Goal: Task Accomplishment & Management: Complete application form

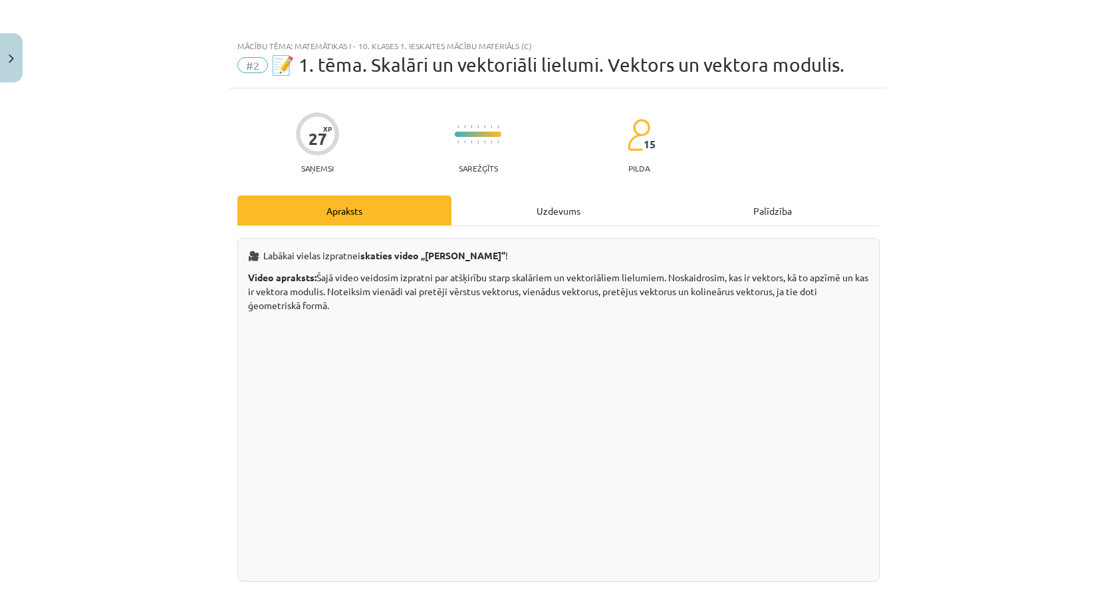
scroll to position [221, 0]
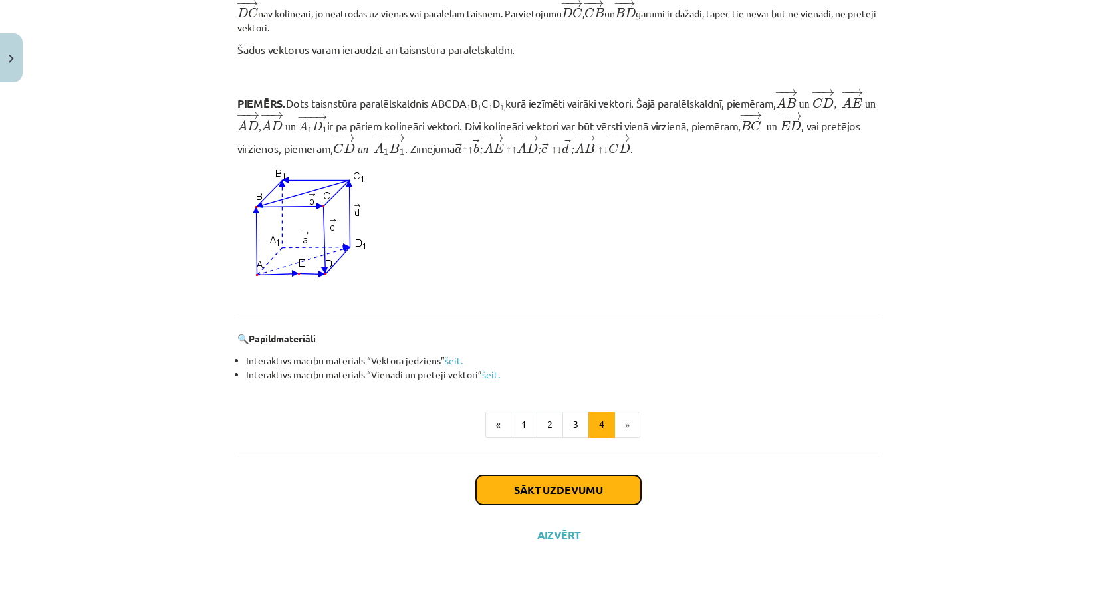
click at [538, 481] on button "Sākt uzdevumu" at bounding box center [558, 489] width 165 height 29
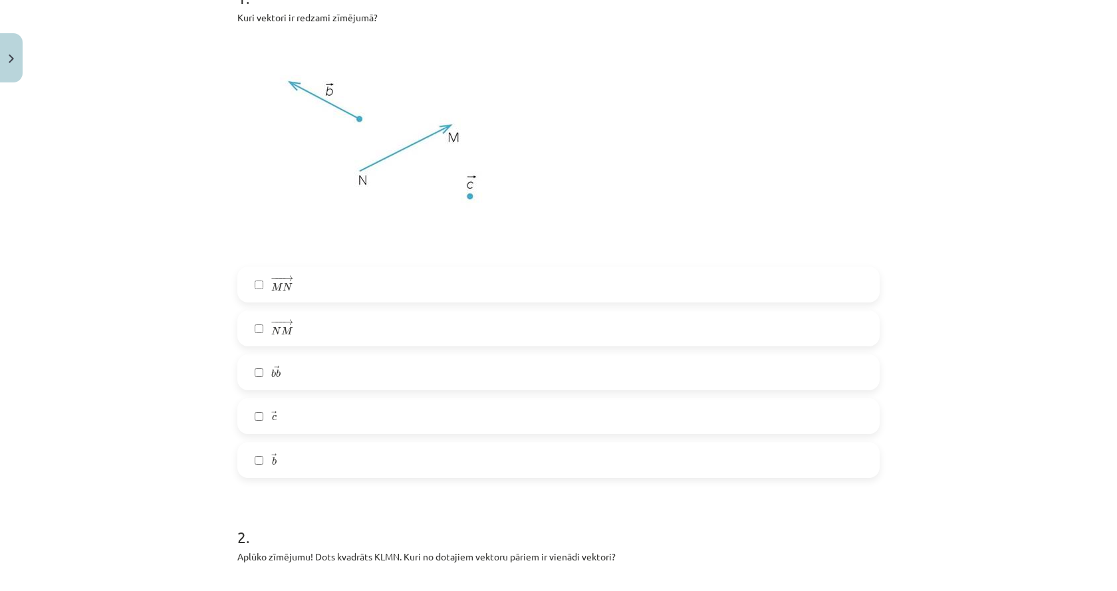
scroll to position [233, 0]
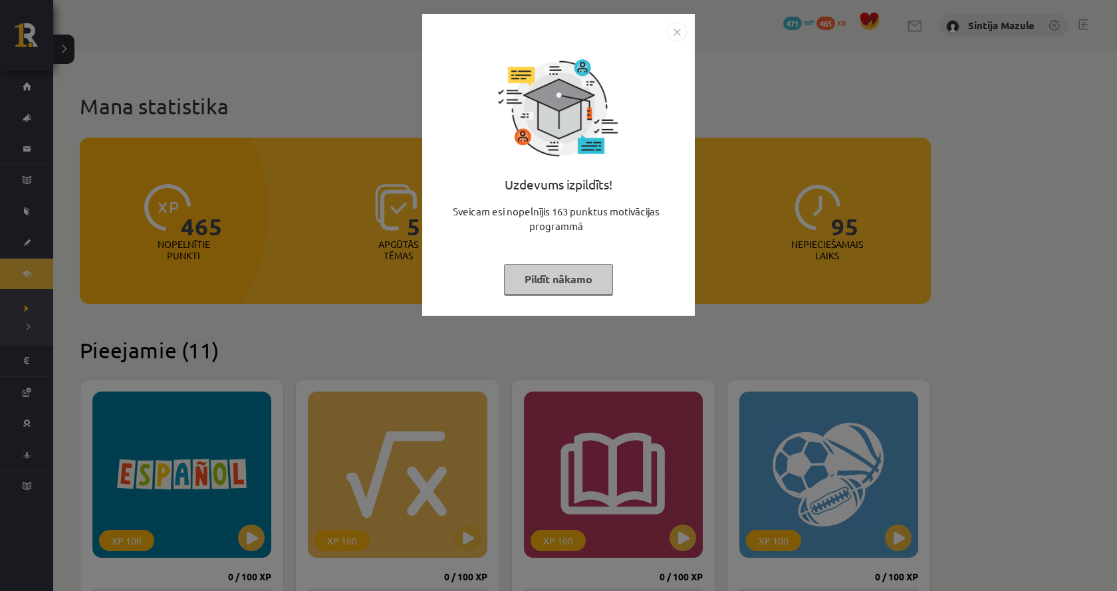
scroll to position [266, 0]
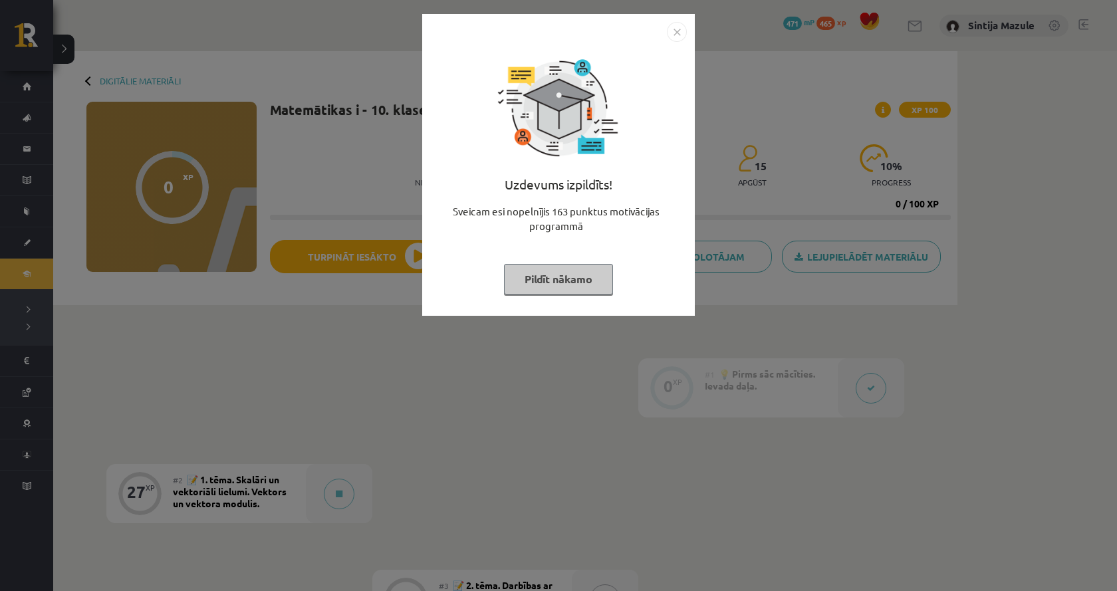
scroll to position [221, 0]
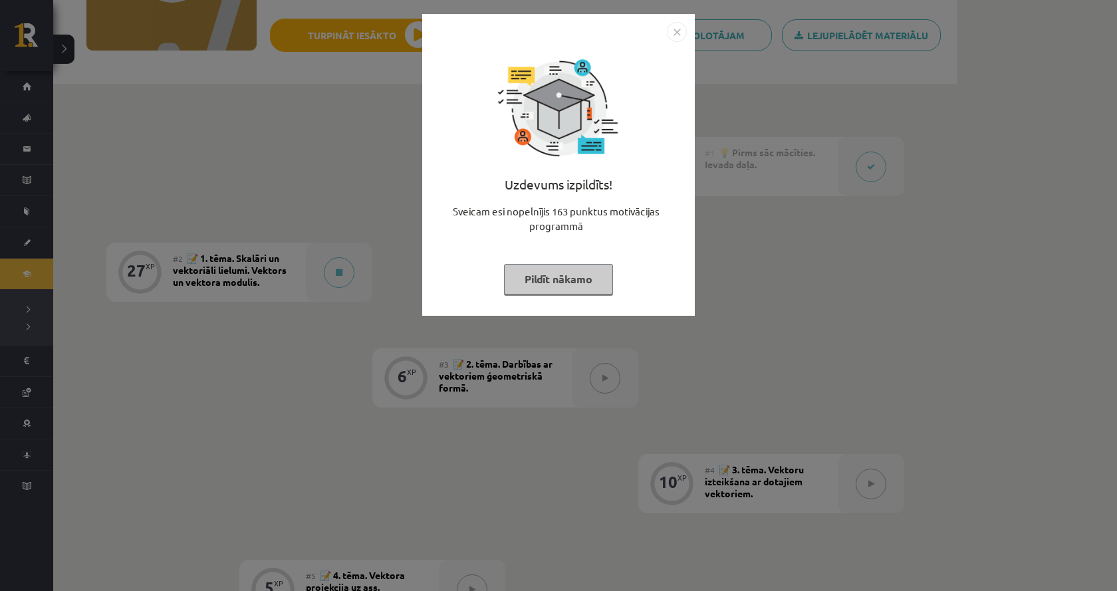
click at [232, 175] on div "Uzdevums izpildīts! Sveicam esi nopelnījis 163 punktus motivācijas programmā Pi…" at bounding box center [558, 295] width 1117 height 591
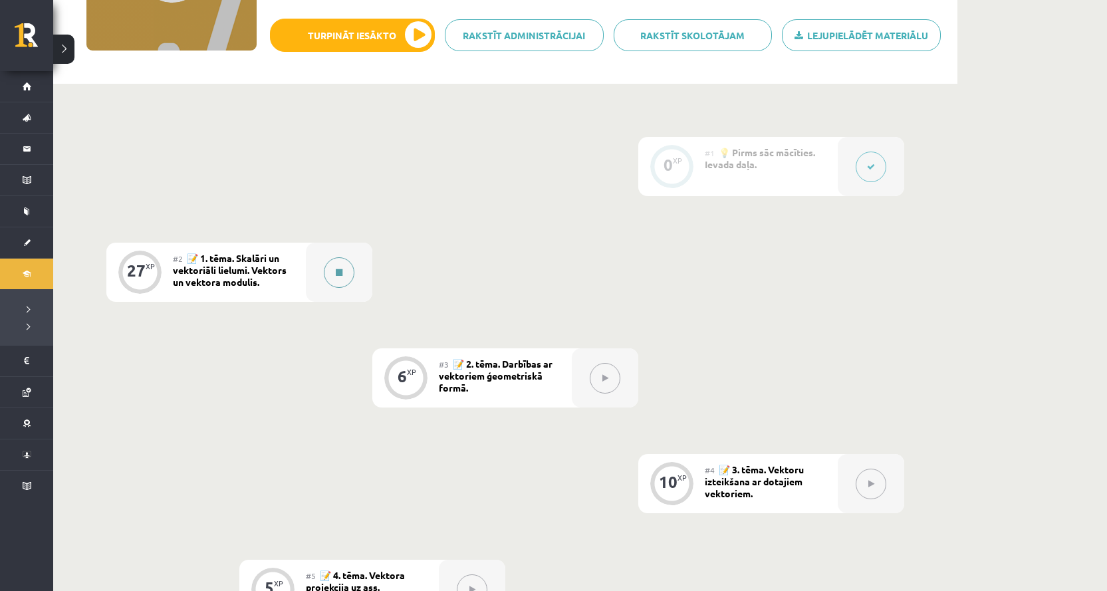
click at [316, 283] on div at bounding box center [339, 272] width 66 height 59
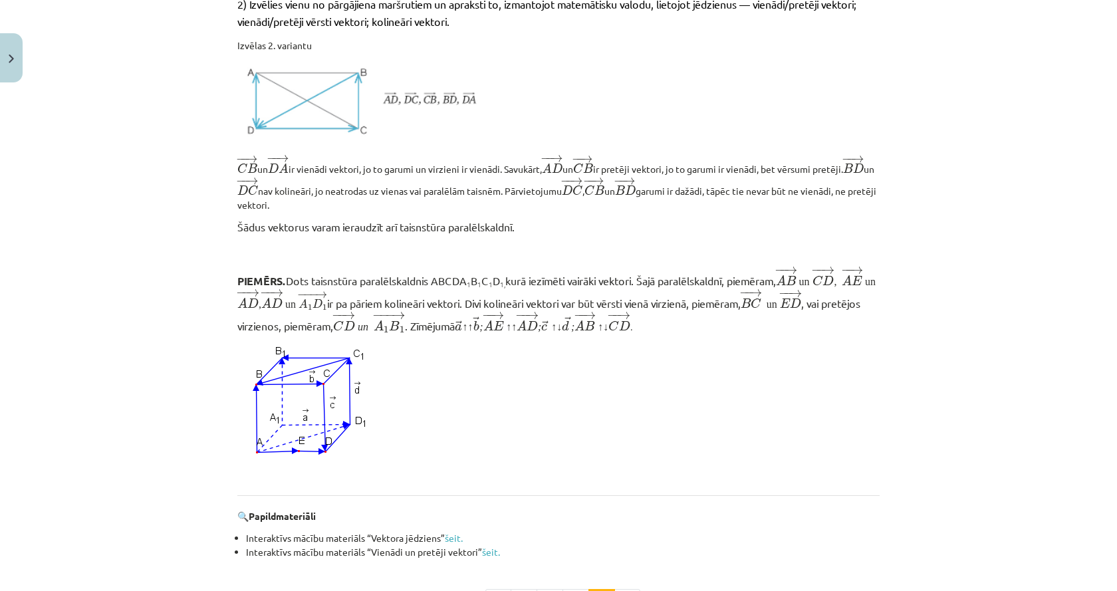
scroll to position [997, 0]
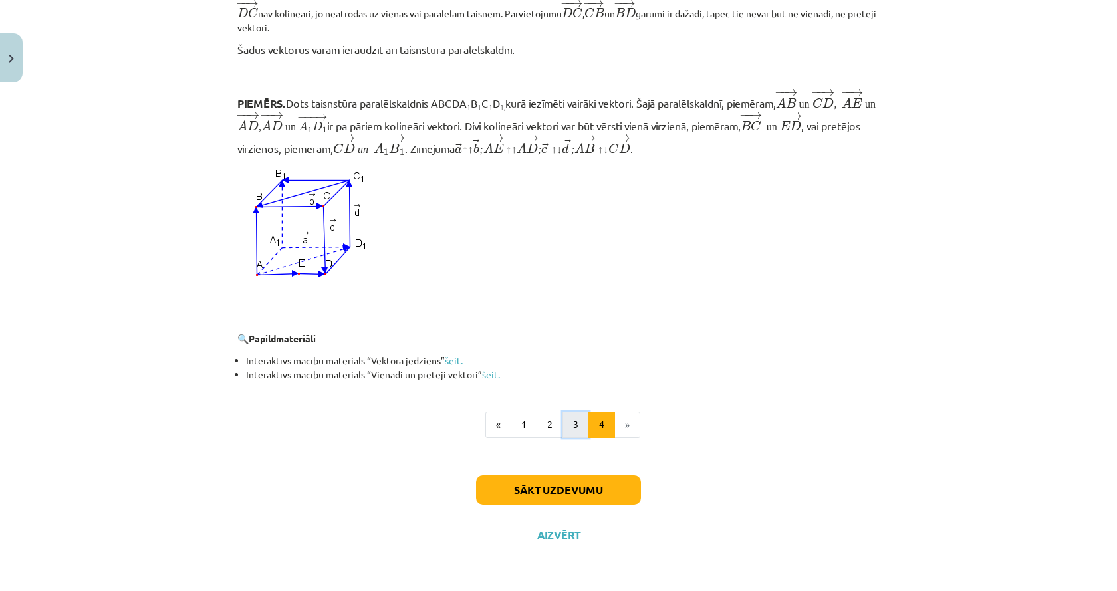
click at [565, 423] on button "3" at bounding box center [575, 424] width 27 height 27
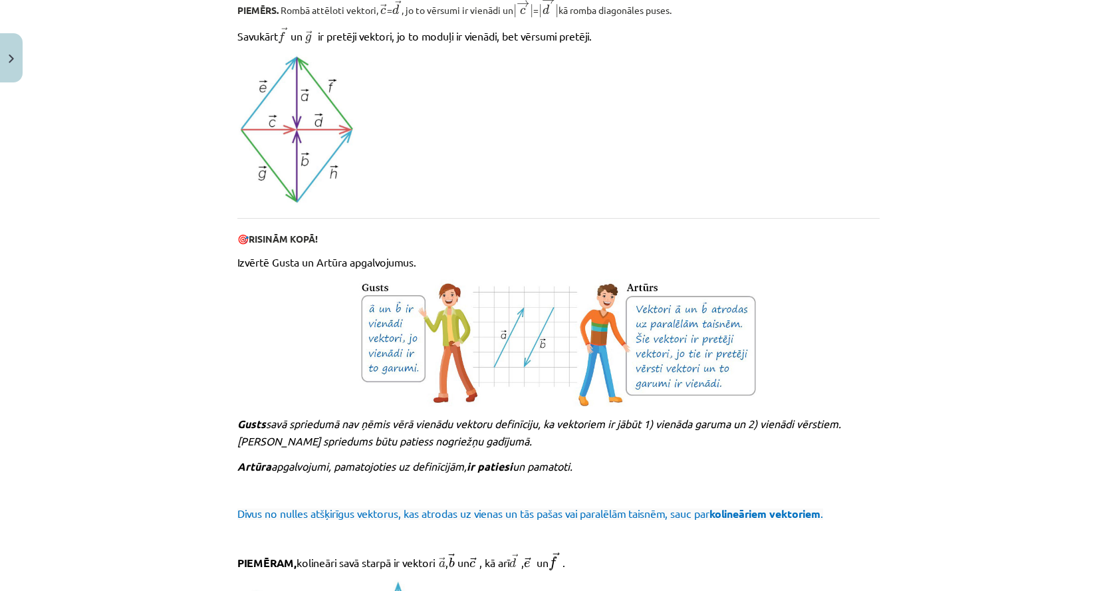
scroll to position [1301, 0]
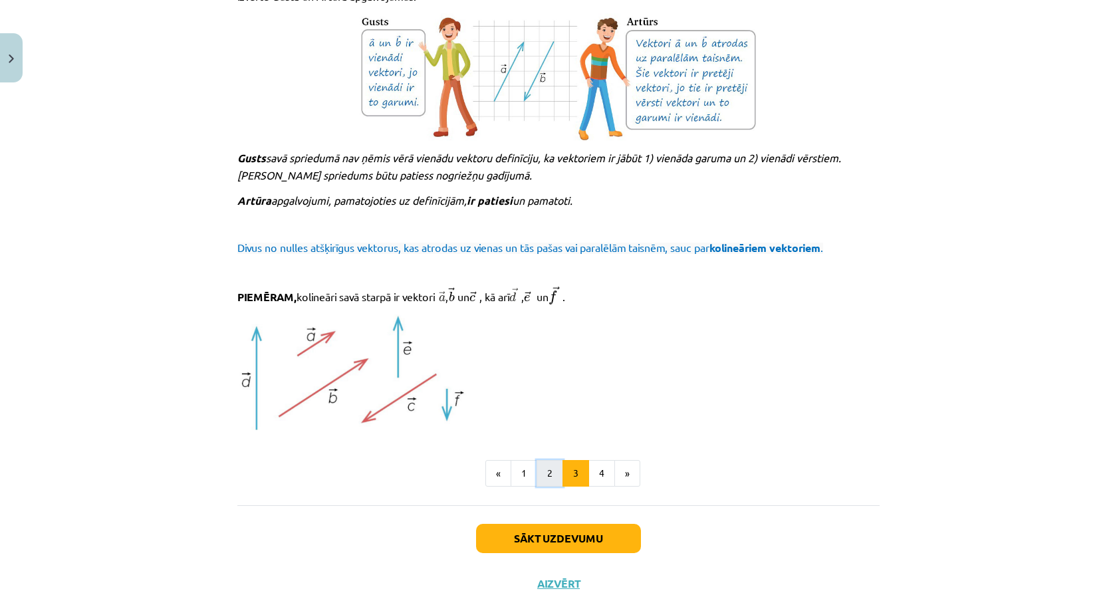
click at [544, 467] on button "2" at bounding box center [549, 473] width 27 height 27
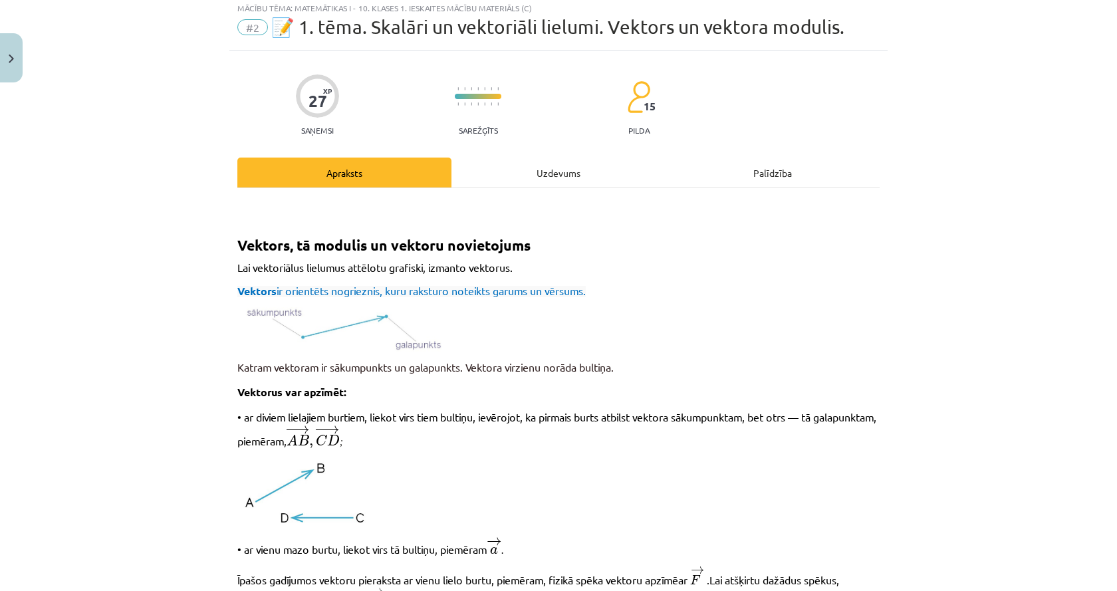
scroll to position [0, 0]
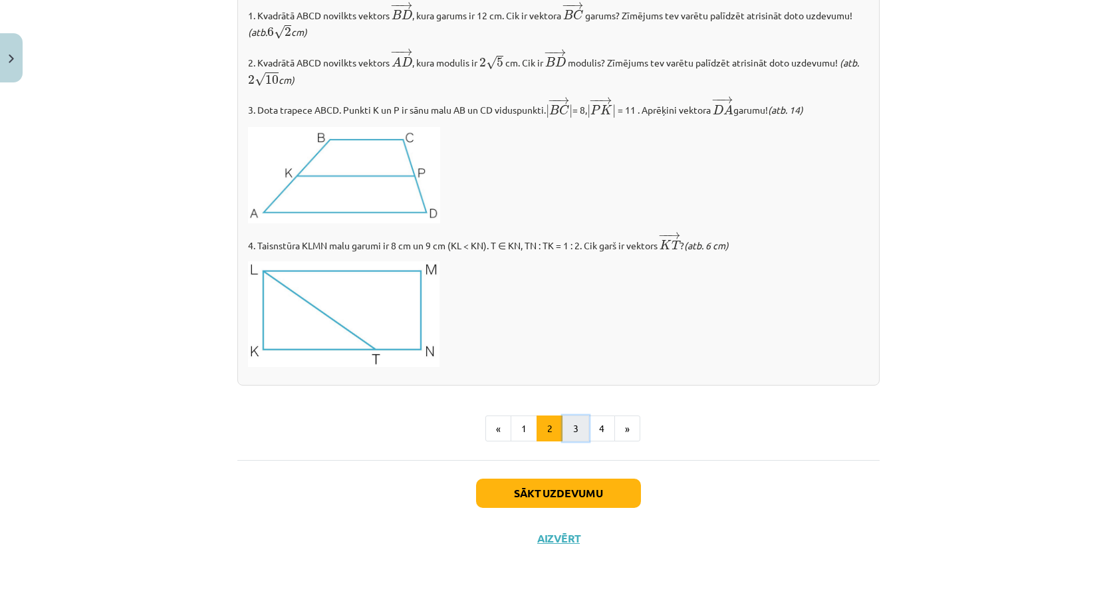
click at [568, 424] on button "3" at bounding box center [575, 428] width 27 height 27
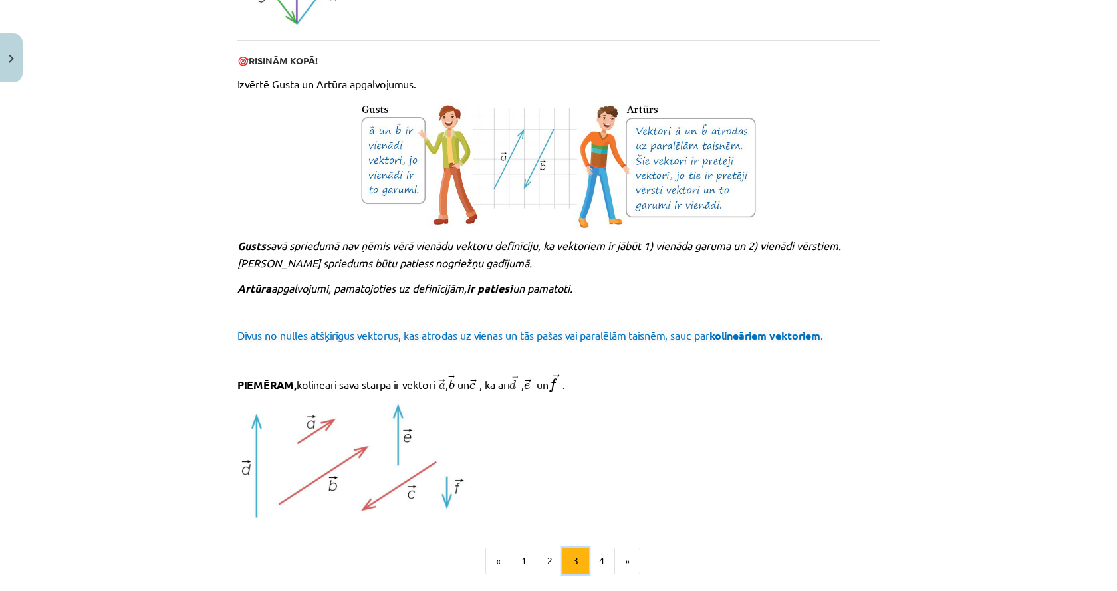
scroll to position [1350, 0]
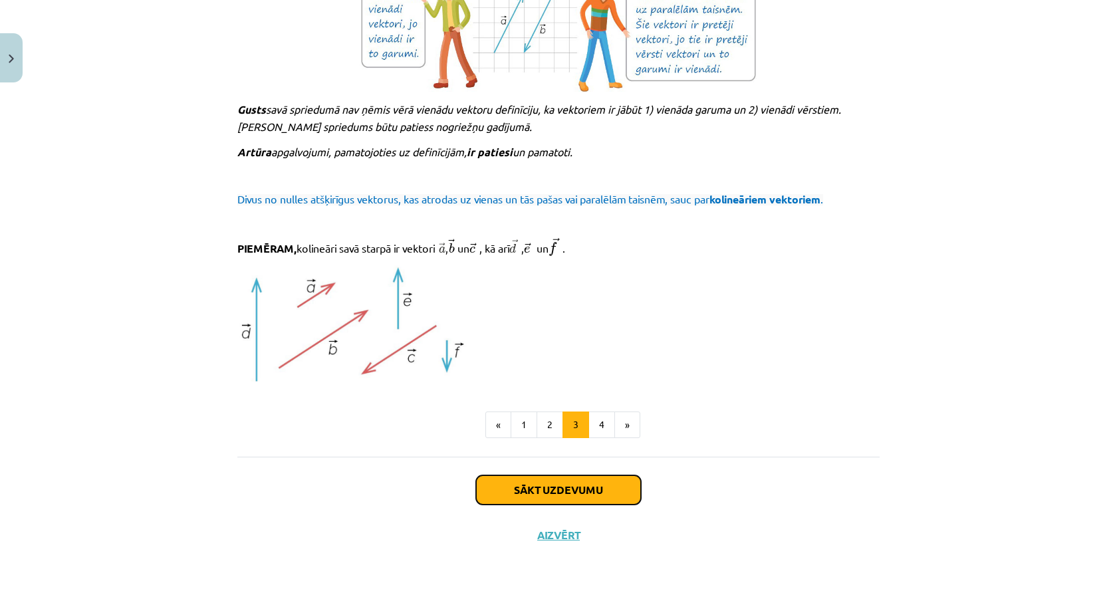
click at [580, 489] on button "Sākt uzdevumu" at bounding box center [558, 489] width 165 height 29
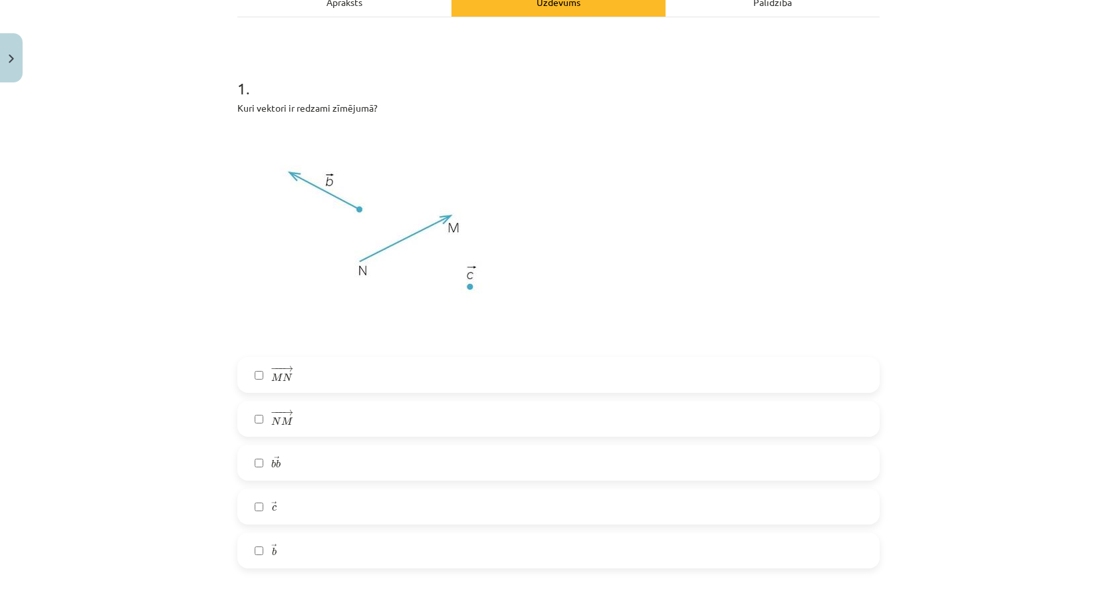
scroll to position [233, 0]
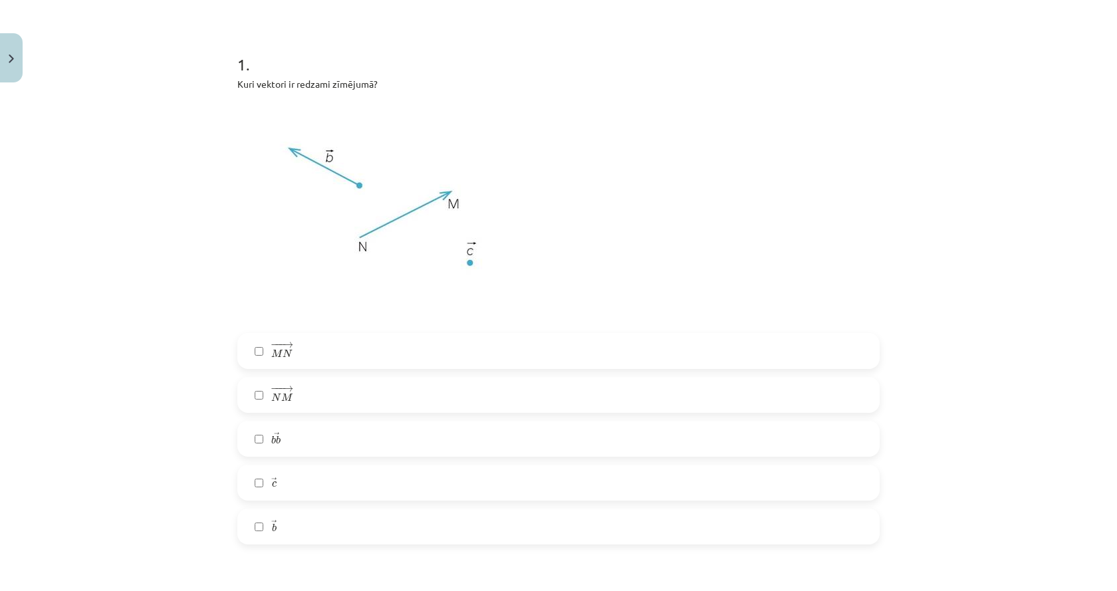
click at [338, 395] on label "− −− → N M N M →" at bounding box center [558, 394] width 639 height 33
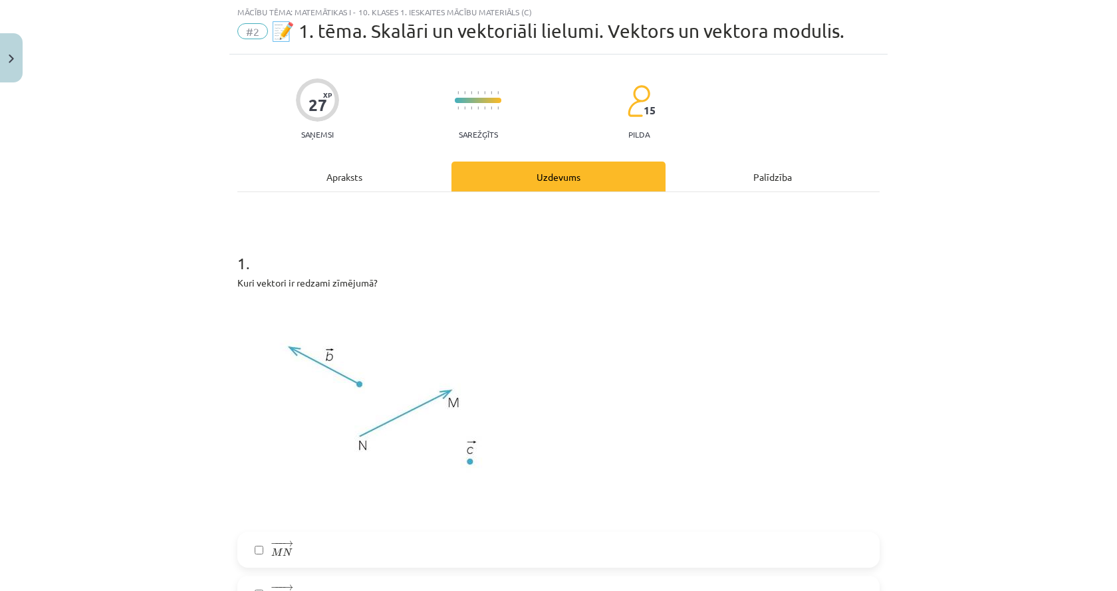
scroll to position [33, 0]
click at [316, 360] on img at bounding box center [387, 411] width 301 height 226
click at [357, 178] on div "Apraksts" at bounding box center [344, 177] width 214 height 30
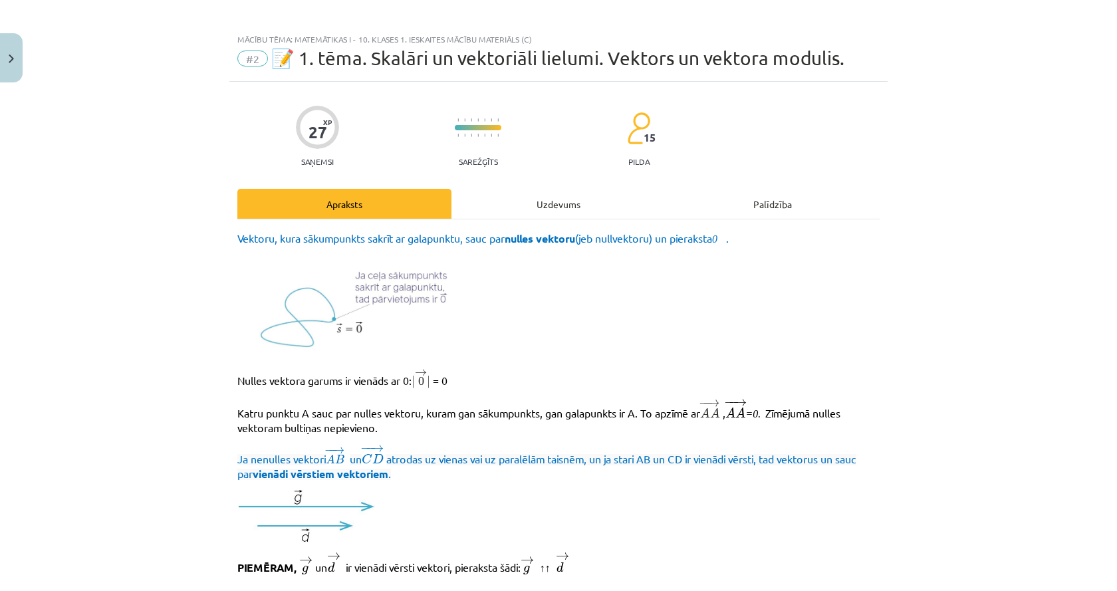
scroll to position [0, 0]
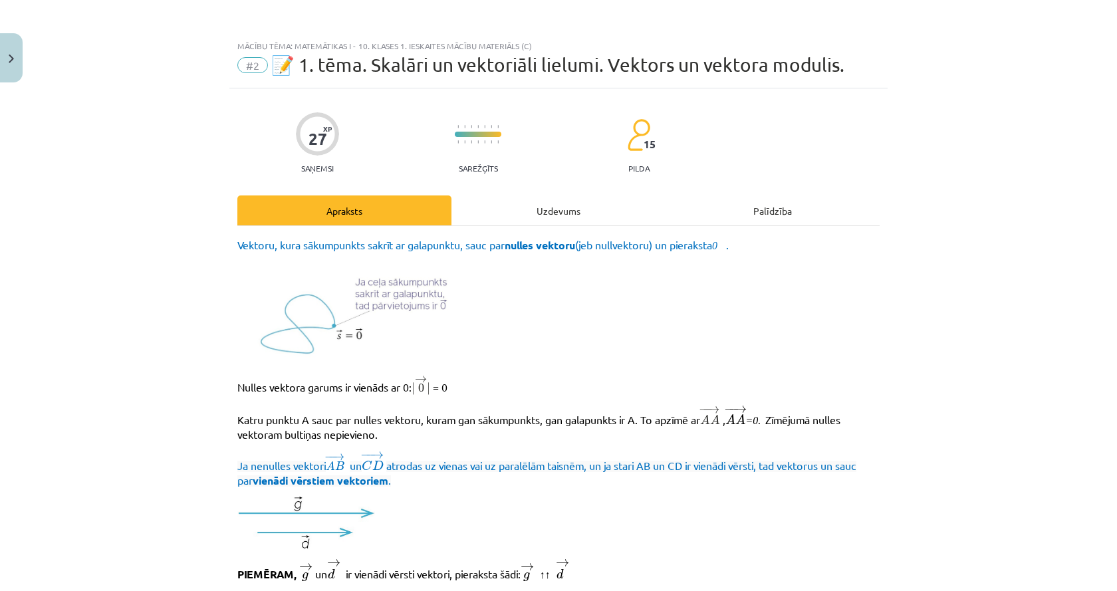
click at [520, 197] on div "Uzdevums" at bounding box center [558, 210] width 214 height 30
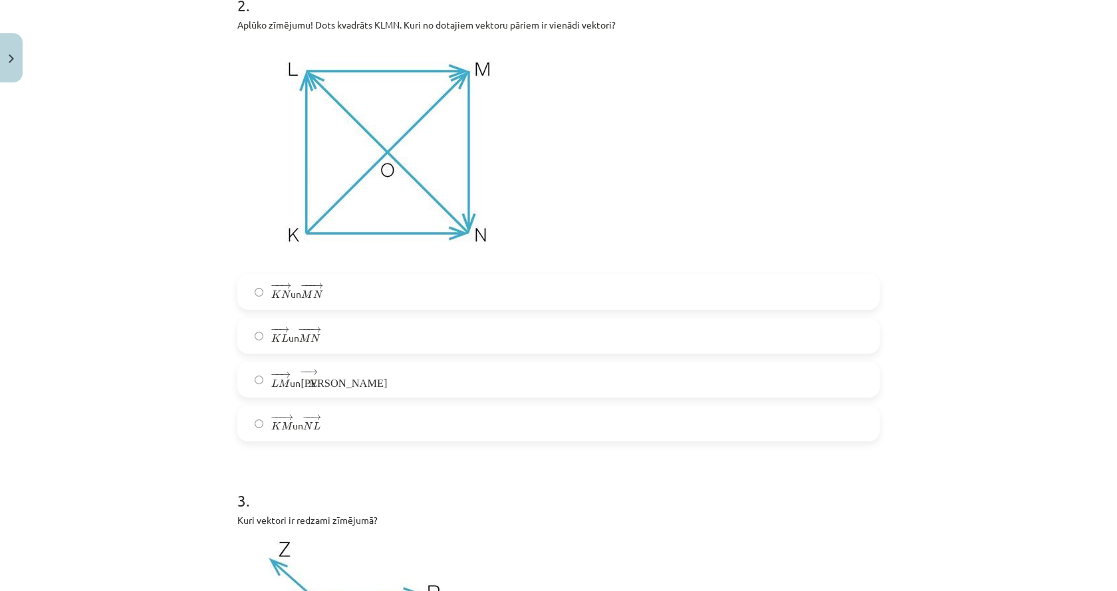
scroll to position [764, 0]
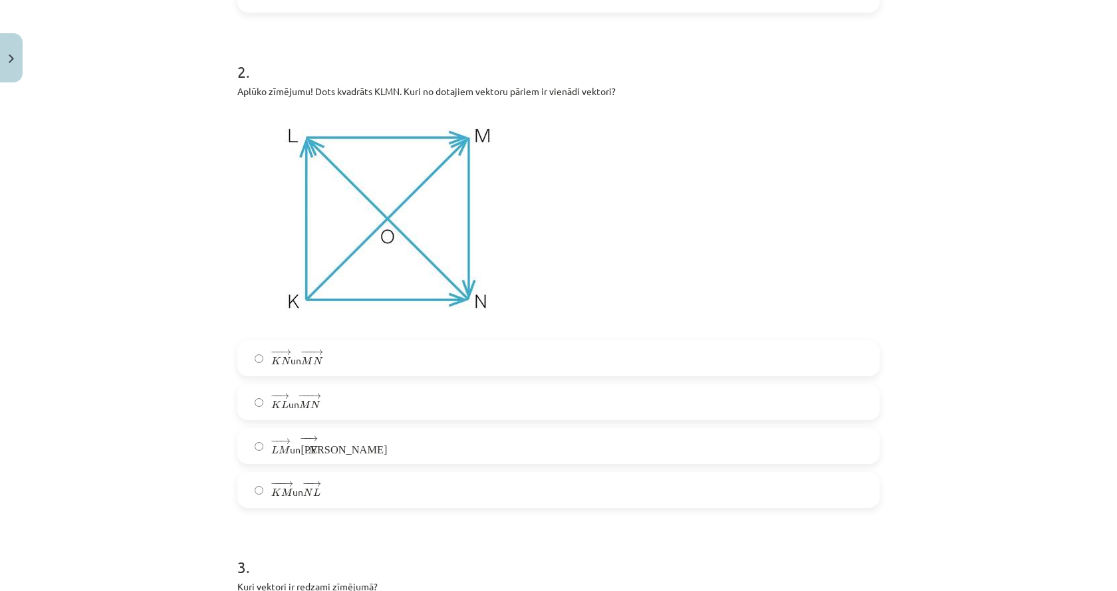
click at [344, 451] on label "− − → L M L M → un − − → К N К N →" at bounding box center [558, 445] width 639 height 33
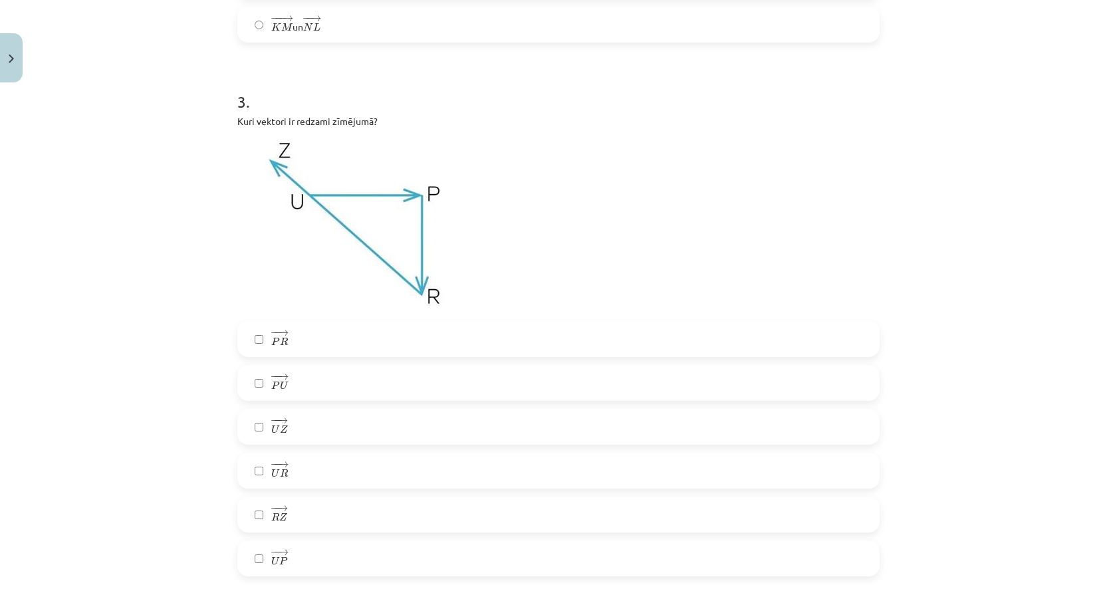
scroll to position [1296, 0]
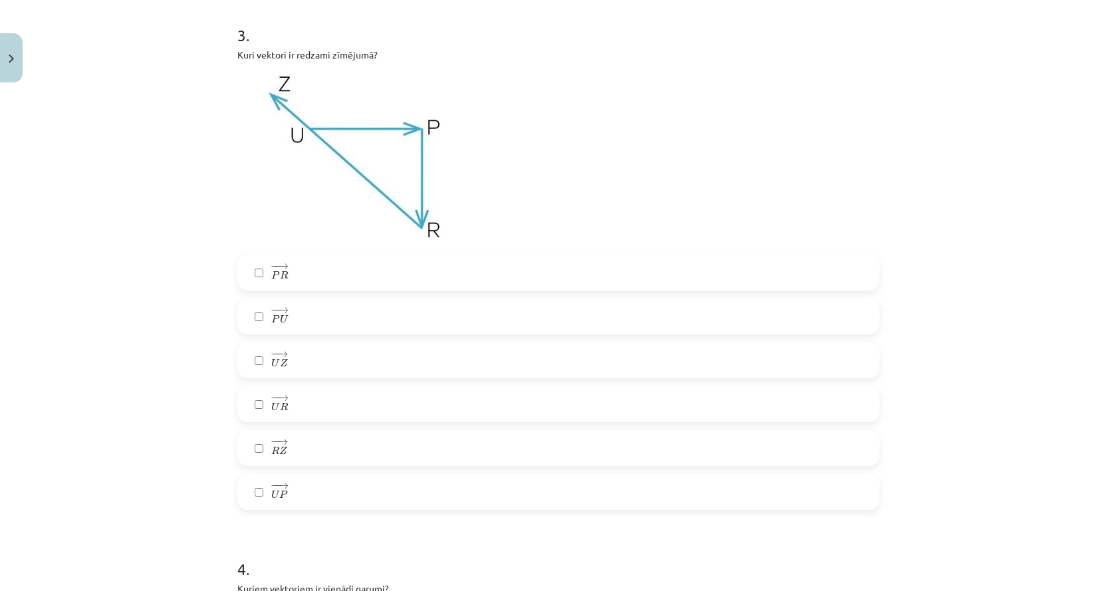
click at [296, 449] on label "− − → R Z R Z →" at bounding box center [558, 447] width 639 height 33
click at [342, 500] on label "− − → U P U P →" at bounding box center [558, 491] width 639 height 33
click at [290, 274] on label "− − → P R P R →" at bounding box center [558, 272] width 639 height 33
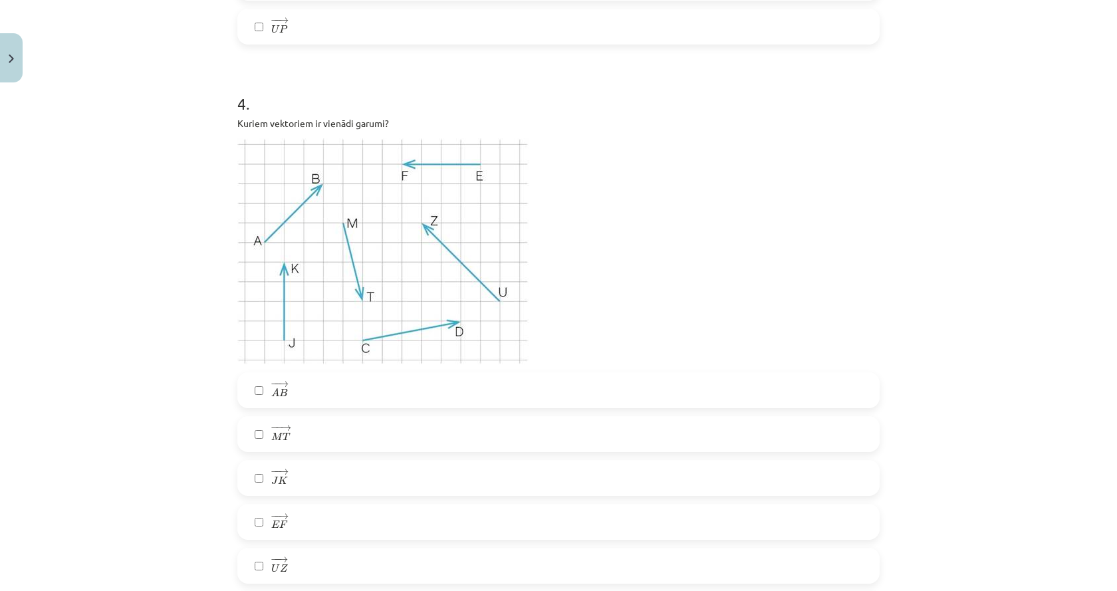
scroll to position [1828, 0]
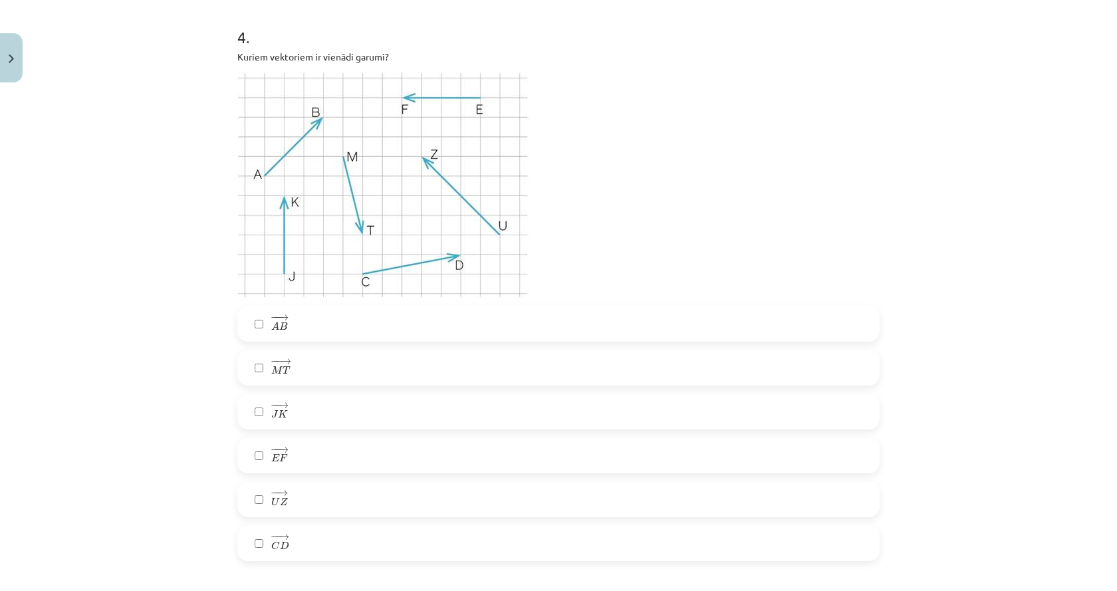
click at [330, 459] on label "− − → E F E F →" at bounding box center [558, 455] width 639 height 33
click at [278, 405] on span "→" at bounding box center [283, 406] width 11 height 6
click at [351, 372] on label "− − → M T M T →" at bounding box center [558, 367] width 639 height 33
click at [325, 299] on div "4 . Kuriem vektoriem ir vienādi garumi? − − → A B A B → − − → M T M T → − − → J…" at bounding box center [558, 283] width 642 height 556
drag, startPoint x: 328, startPoint y: 326, endPoint x: 289, endPoint y: 326, distance: 38.6
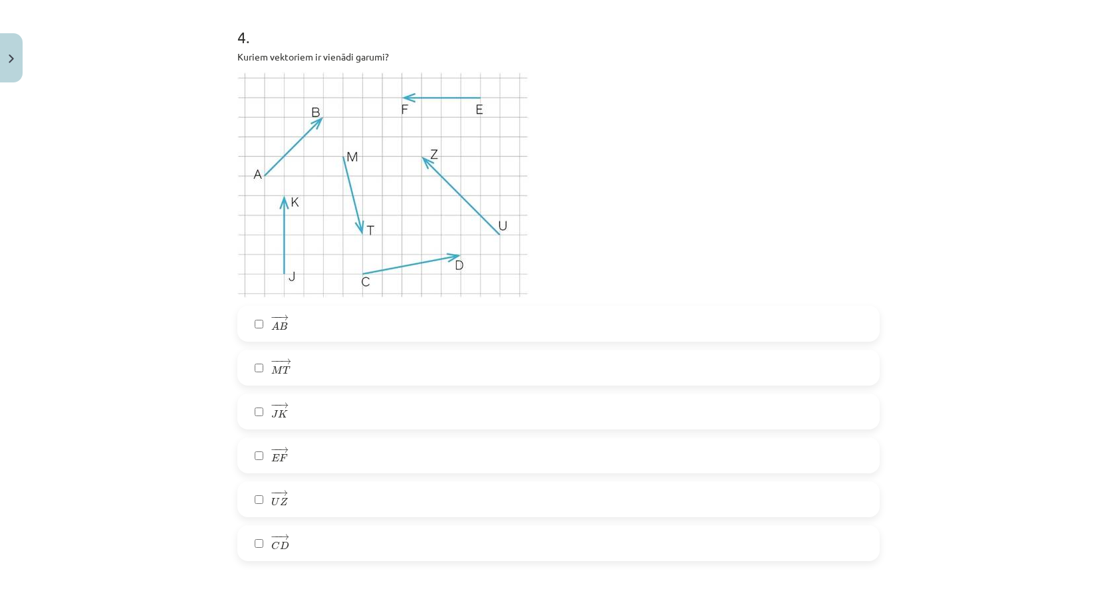
click at [328, 326] on label "− − → A B A B →" at bounding box center [558, 323] width 639 height 33
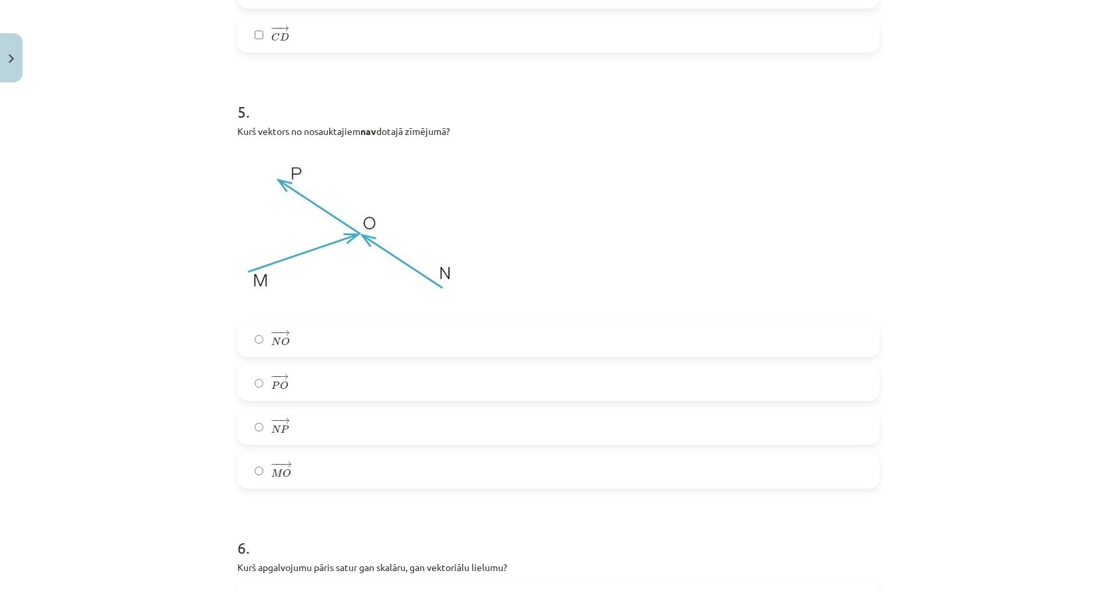
scroll to position [2360, 0]
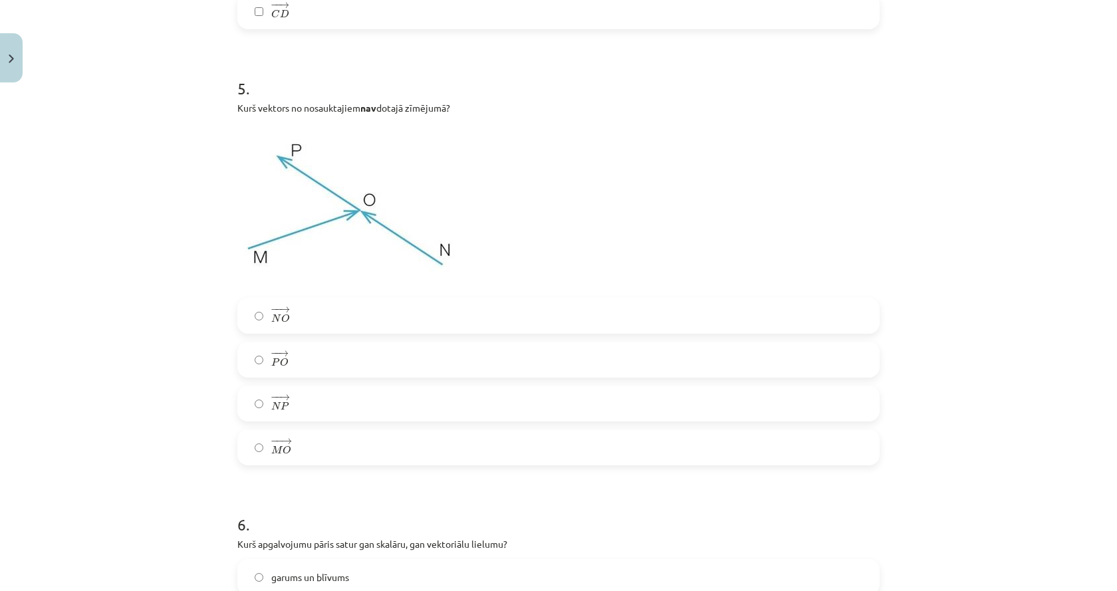
click at [260, 366] on label "− − → P O P O →" at bounding box center [558, 359] width 639 height 33
click at [437, 254] on img at bounding box center [348, 206] width 223 height 167
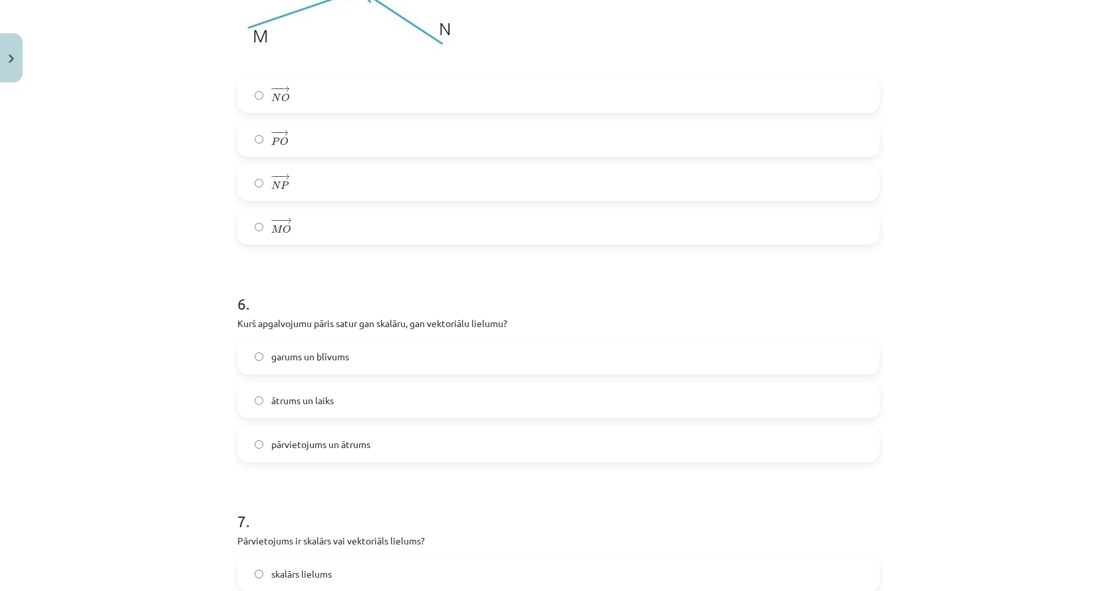
scroll to position [2559, 0]
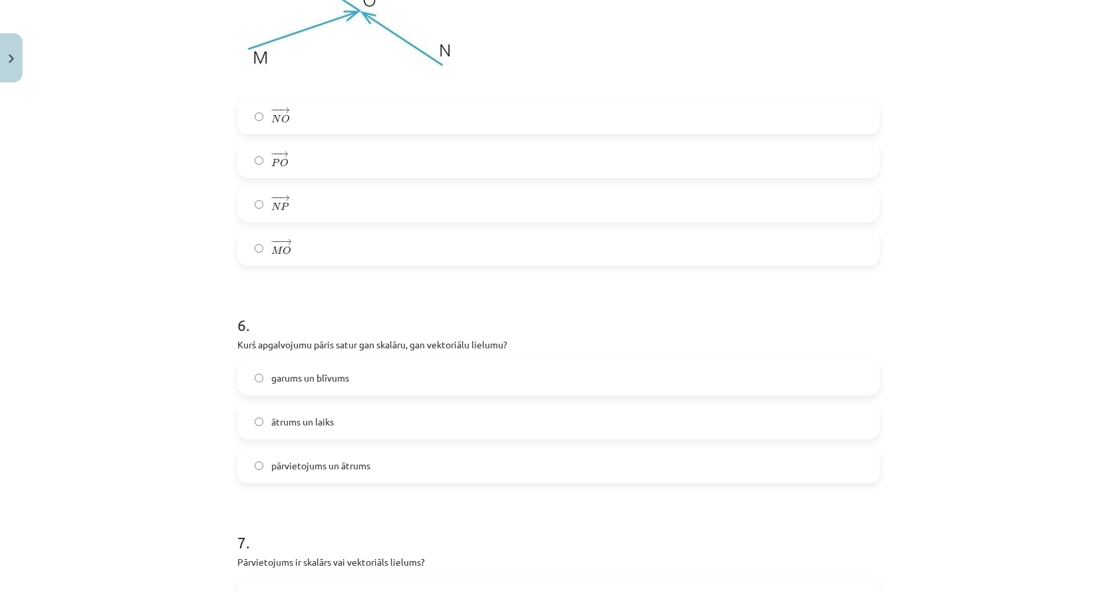
click at [376, 413] on label "ātrums un laiks" at bounding box center [558, 421] width 639 height 33
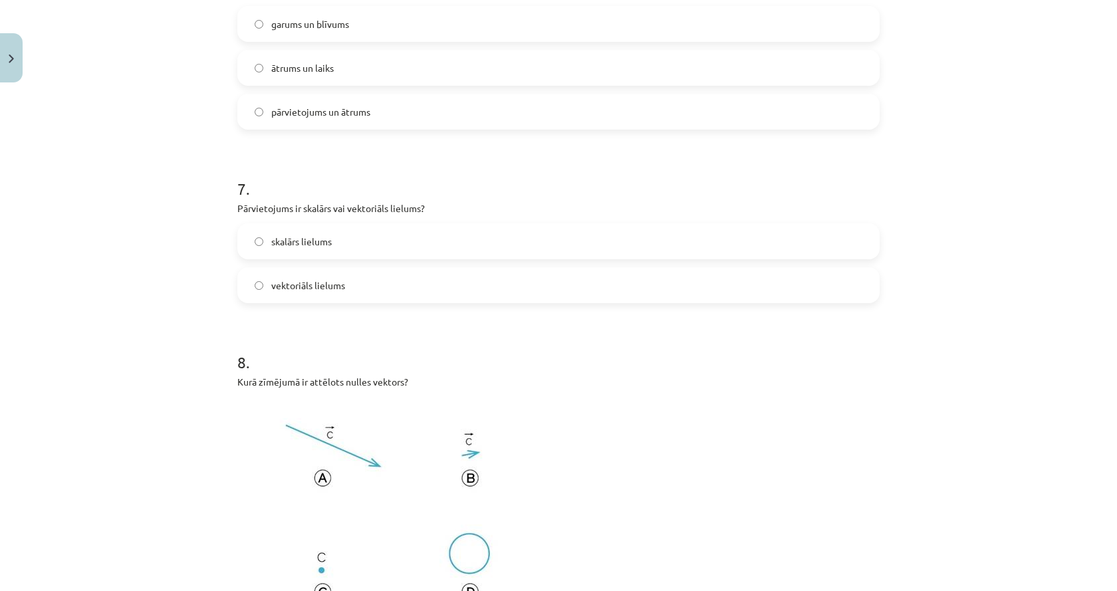
scroll to position [2891, 0]
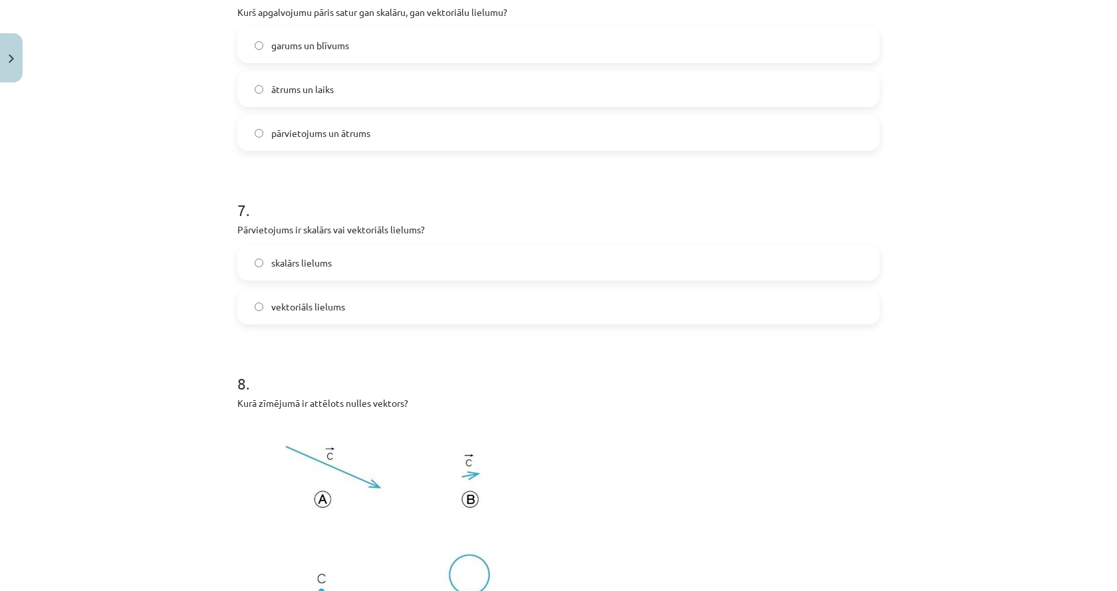
click at [312, 320] on label "vektoriāls lielums" at bounding box center [558, 306] width 639 height 33
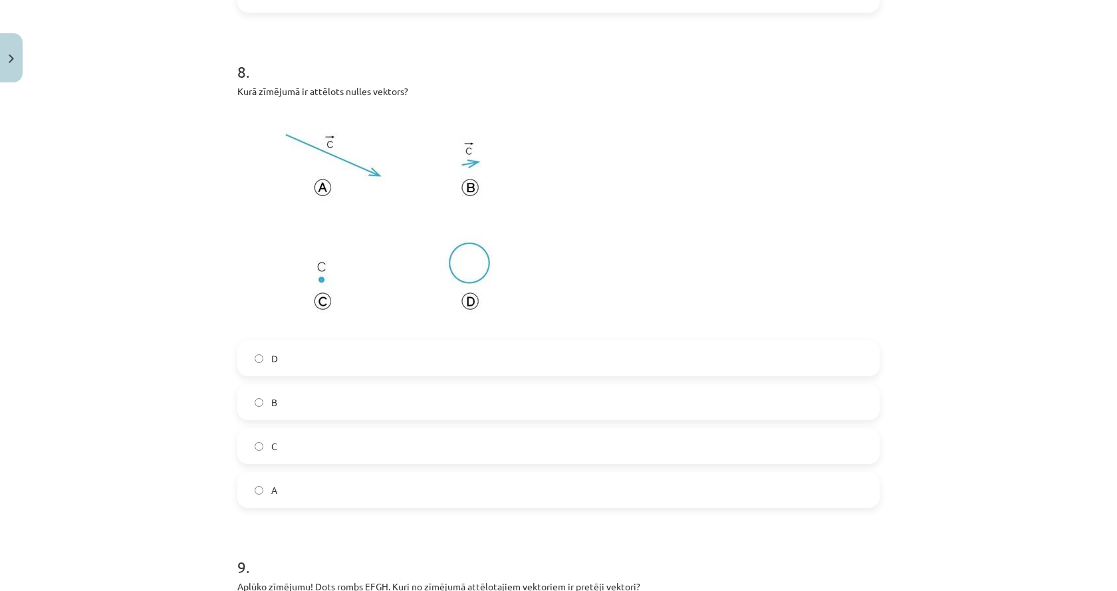
scroll to position [3224, 0]
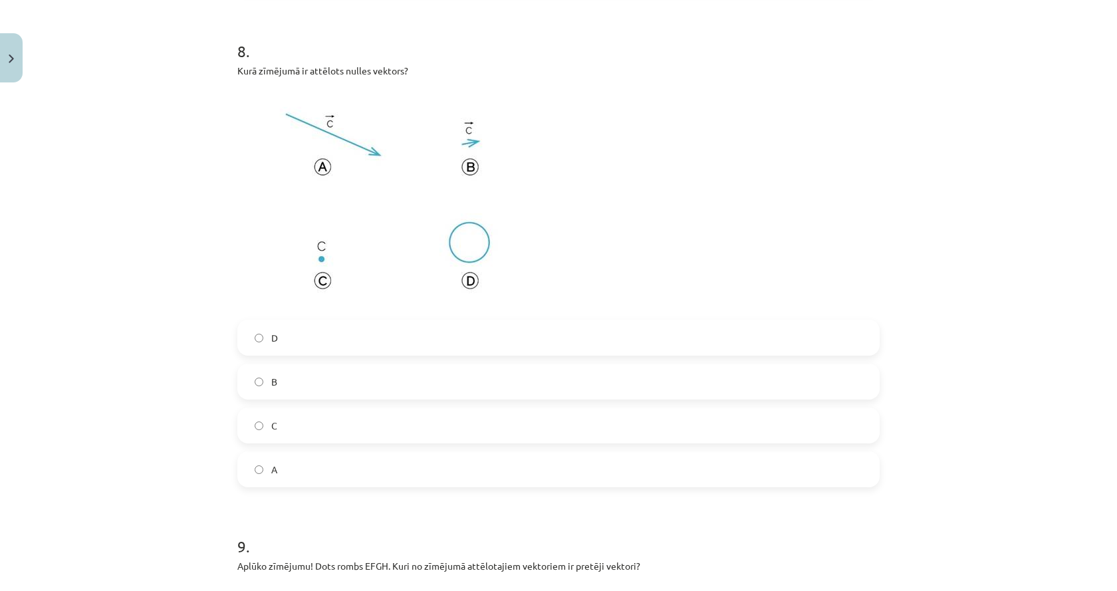
click at [318, 337] on label "D" at bounding box center [558, 337] width 639 height 33
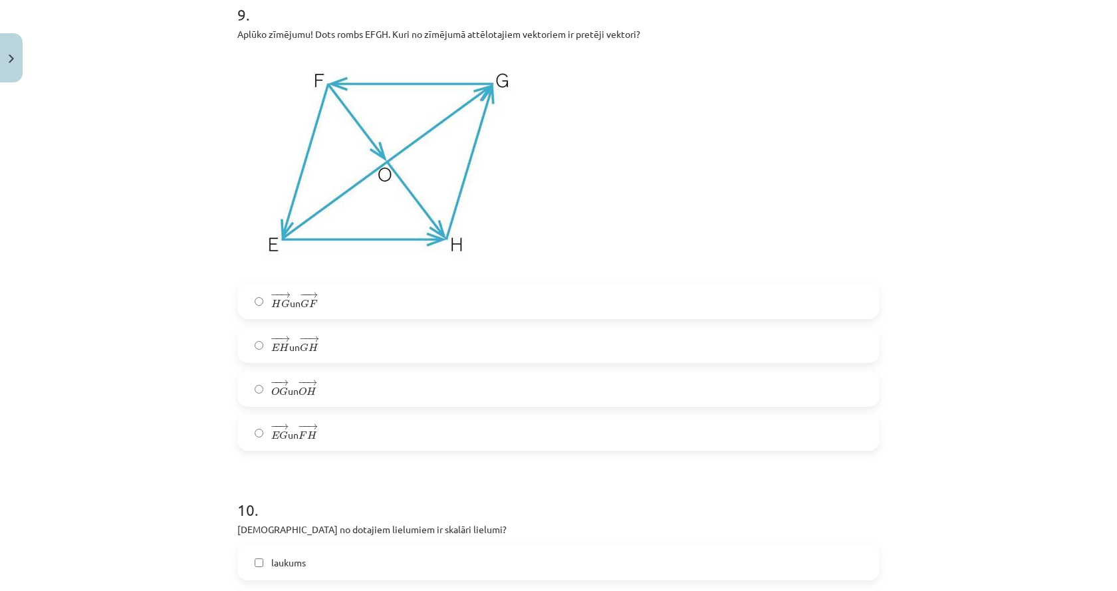
scroll to position [3689, 0]
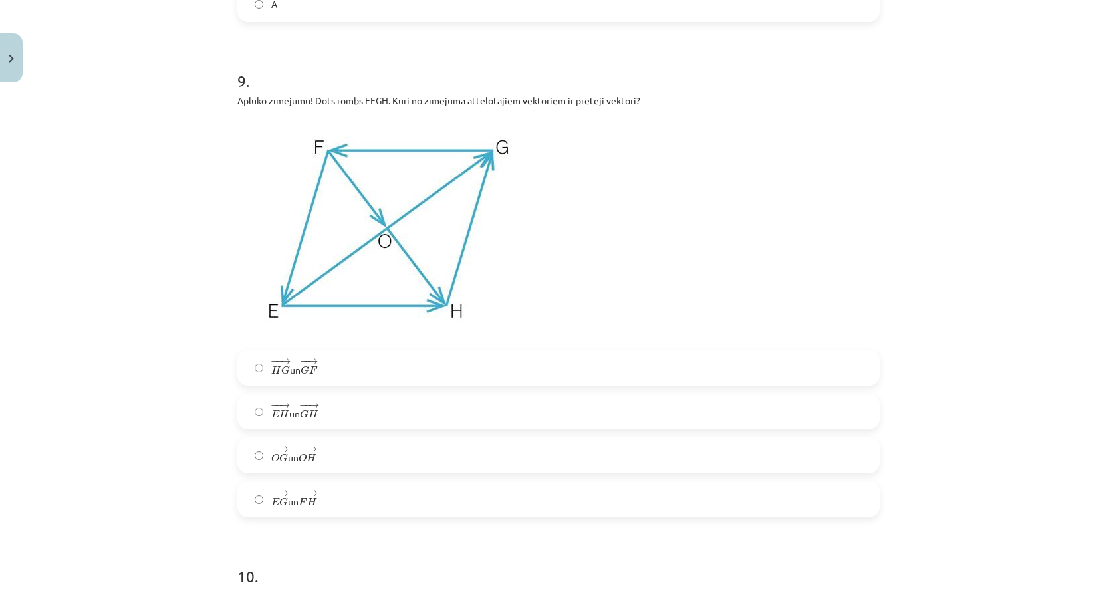
click at [332, 501] on label "− − → E G E G → un − − → F H F H →" at bounding box center [558, 499] width 639 height 33
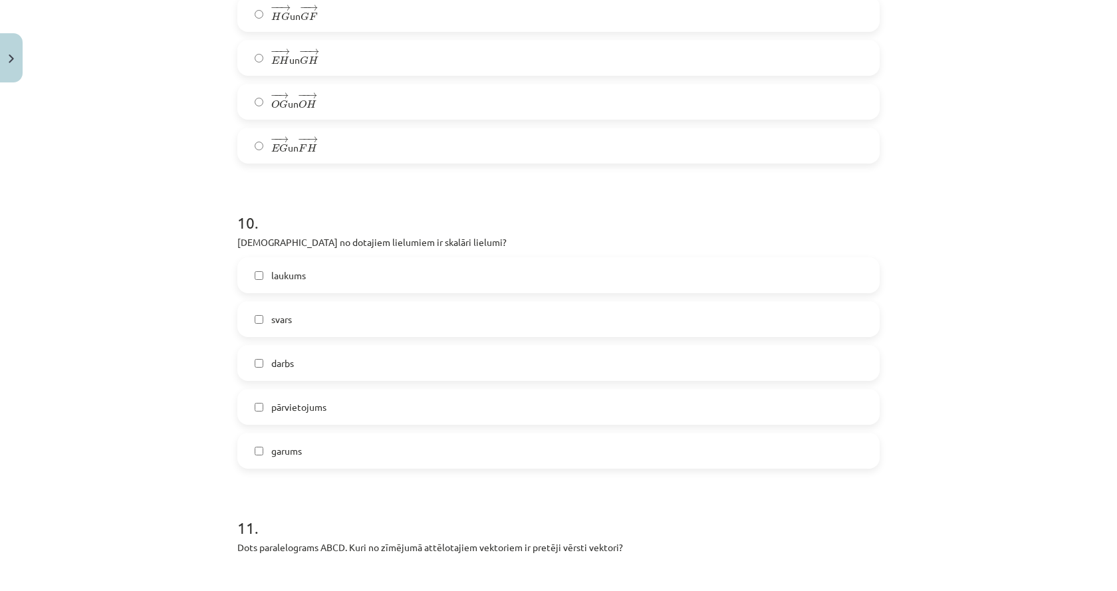
scroll to position [4021, 0]
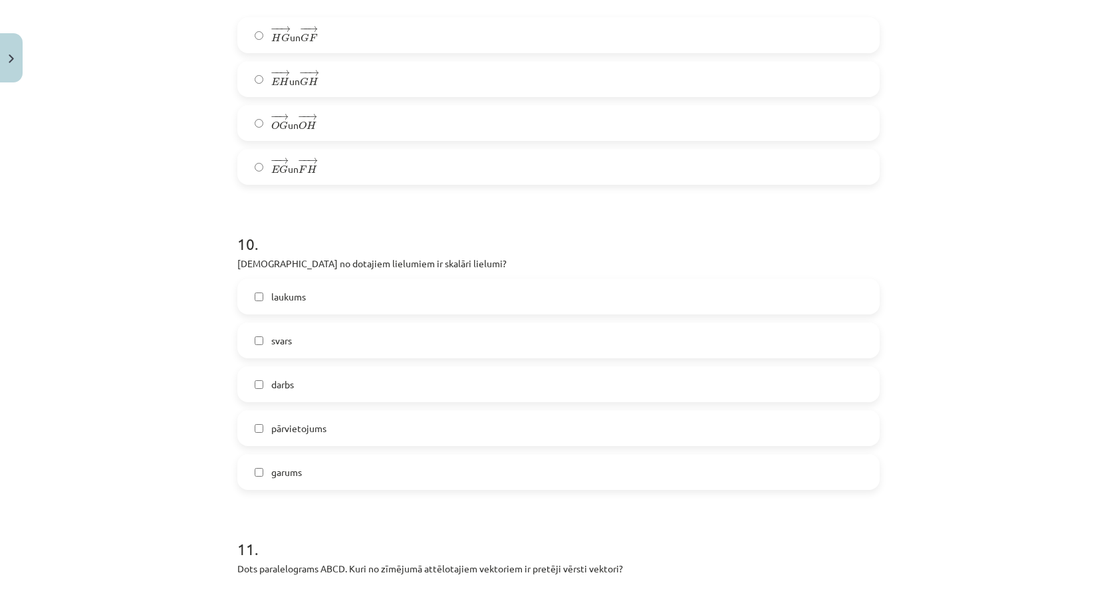
click at [381, 298] on label "laukums" at bounding box center [558, 296] width 639 height 33
click at [358, 339] on label "svars" at bounding box center [558, 340] width 639 height 33
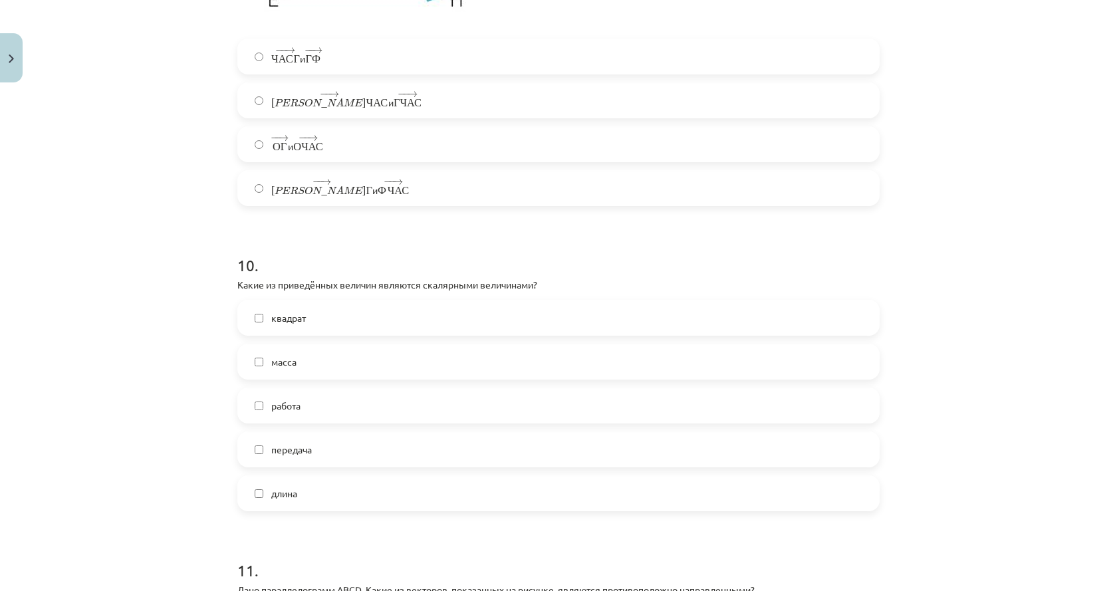
scroll to position [4043, 0]
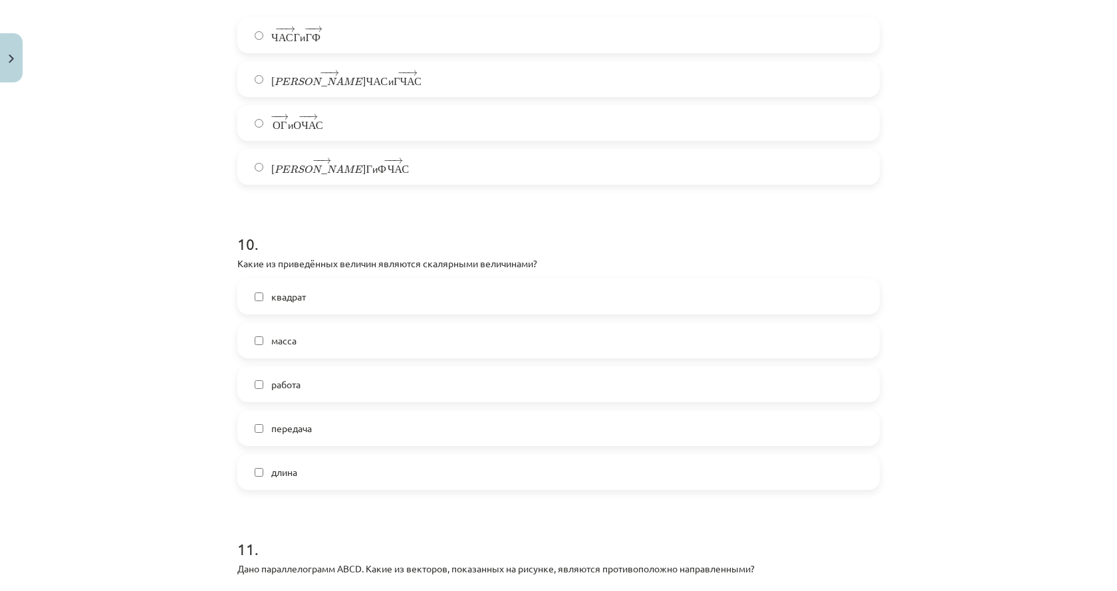
click at [302, 485] on label "длина" at bounding box center [558, 471] width 639 height 33
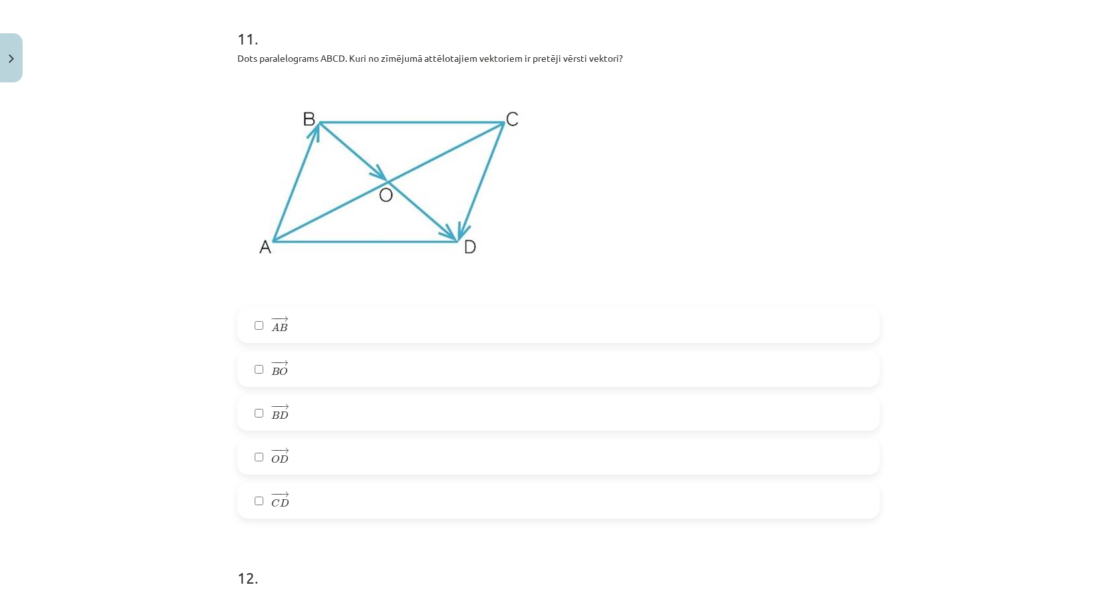
scroll to position [4553, 0]
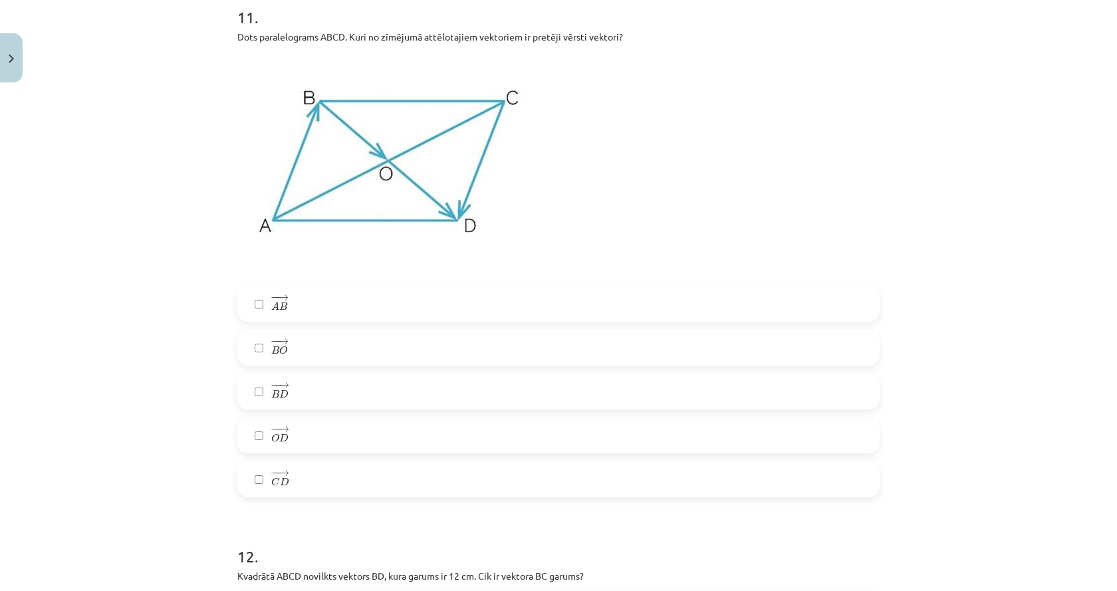
click at [286, 303] on label "− − → A B A B →" at bounding box center [558, 303] width 639 height 33
click at [296, 479] on label "− − → C D C D →" at bounding box center [558, 479] width 639 height 33
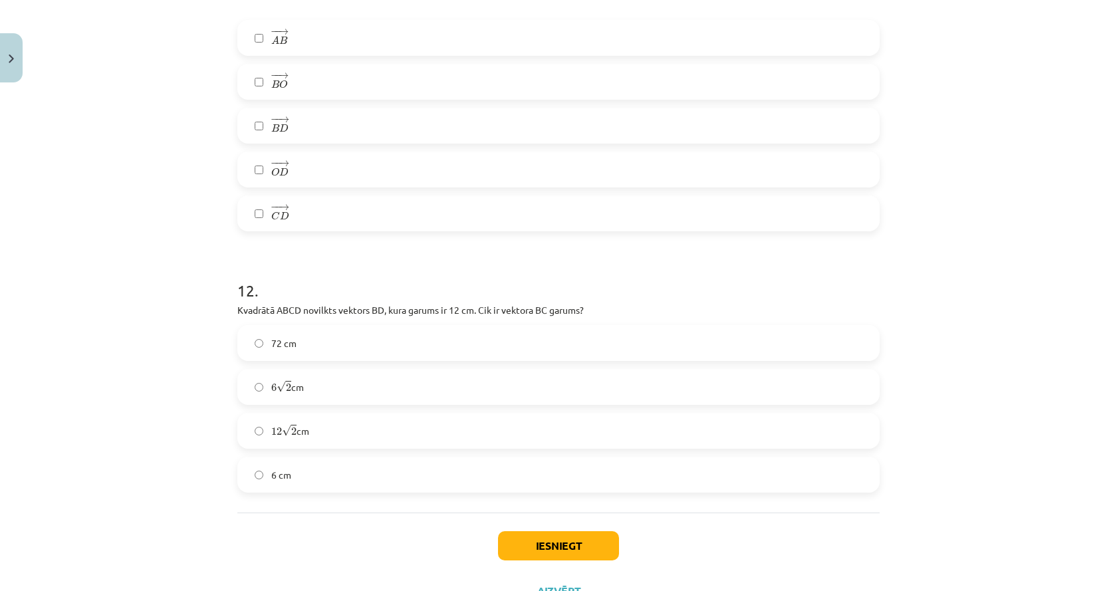
scroll to position [4875, 0]
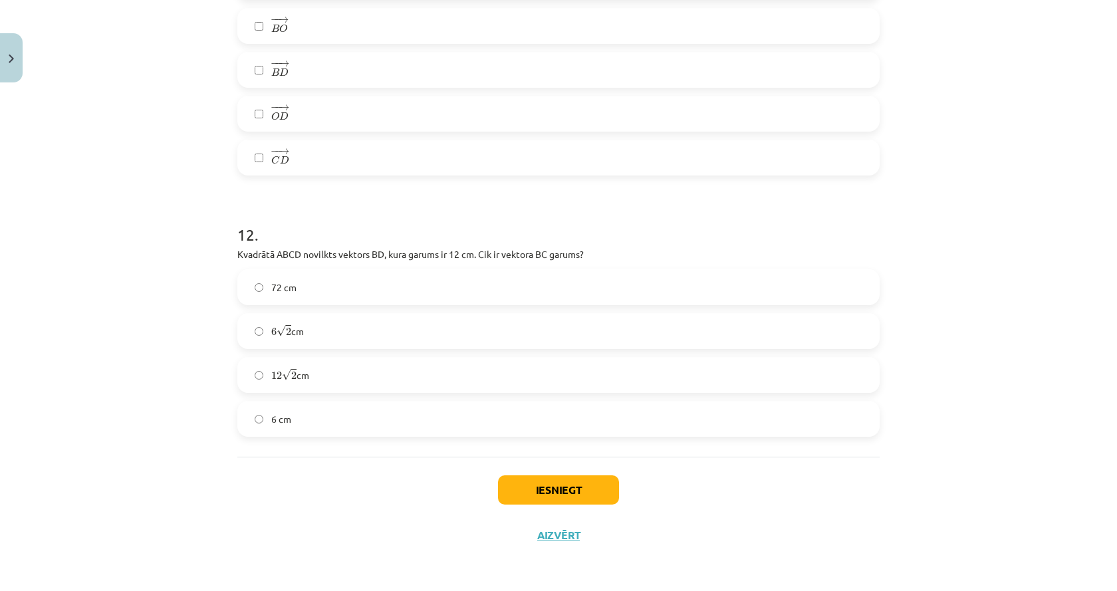
click at [375, 338] on label "6 √ 2 6 2 cm" at bounding box center [558, 330] width 639 height 33
click at [532, 488] on button "Iesniegt" at bounding box center [558, 489] width 121 height 29
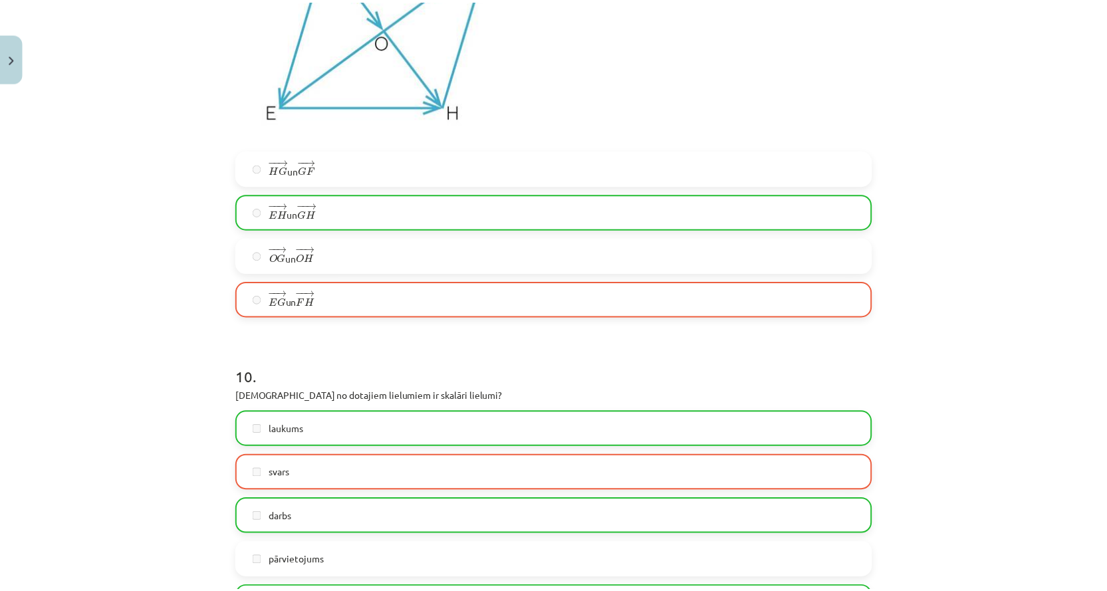
scroll to position [4917, 0]
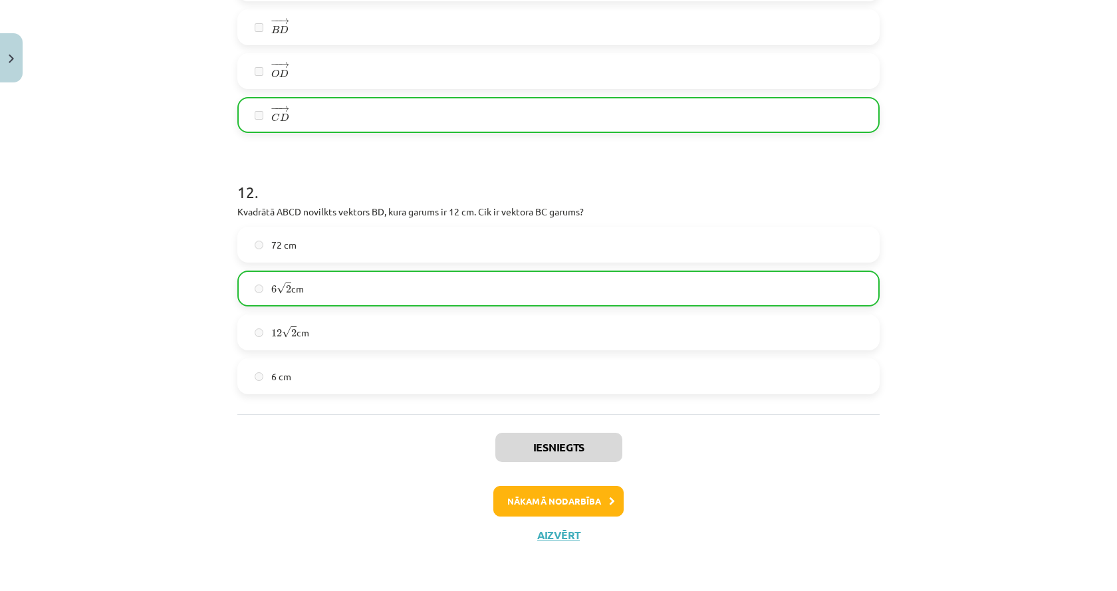
click at [560, 548] on div "Iesniegts Nākamā nodarbība Aizvērt" at bounding box center [558, 482] width 642 height 136
click at [560, 542] on div "Iesniegts Nākamā nodarbība Aizvērt" at bounding box center [558, 482] width 642 height 136
click at [559, 535] on button "Aizvērt" at bounding box center [558, 534] width 51 height 13
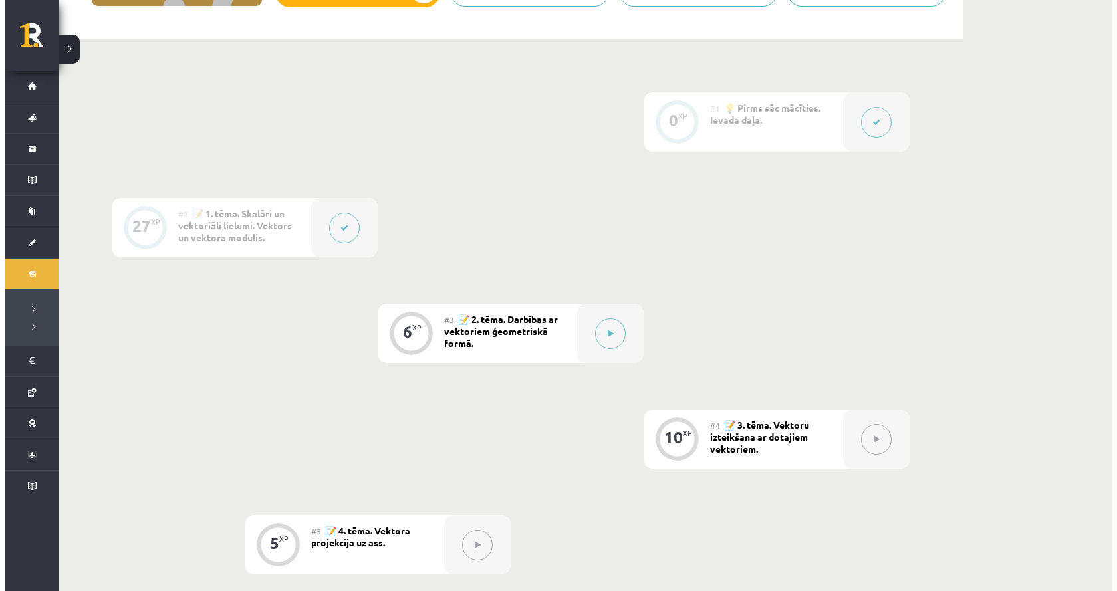
scroll to position [399, 0]
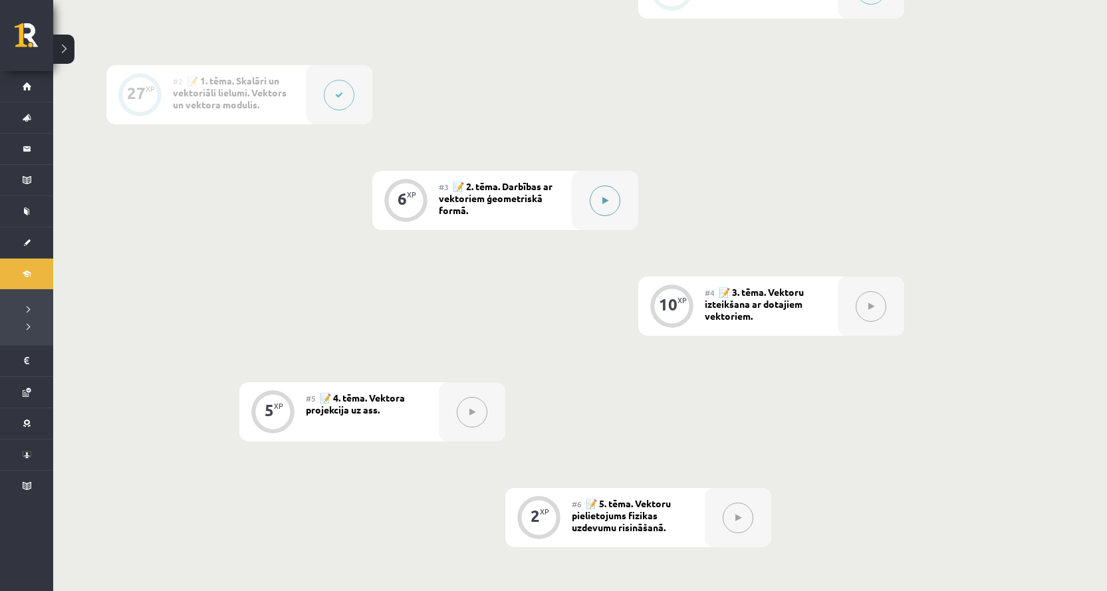
click at [598, 205] on button at bounding box center [605, 200] width 31 height 31
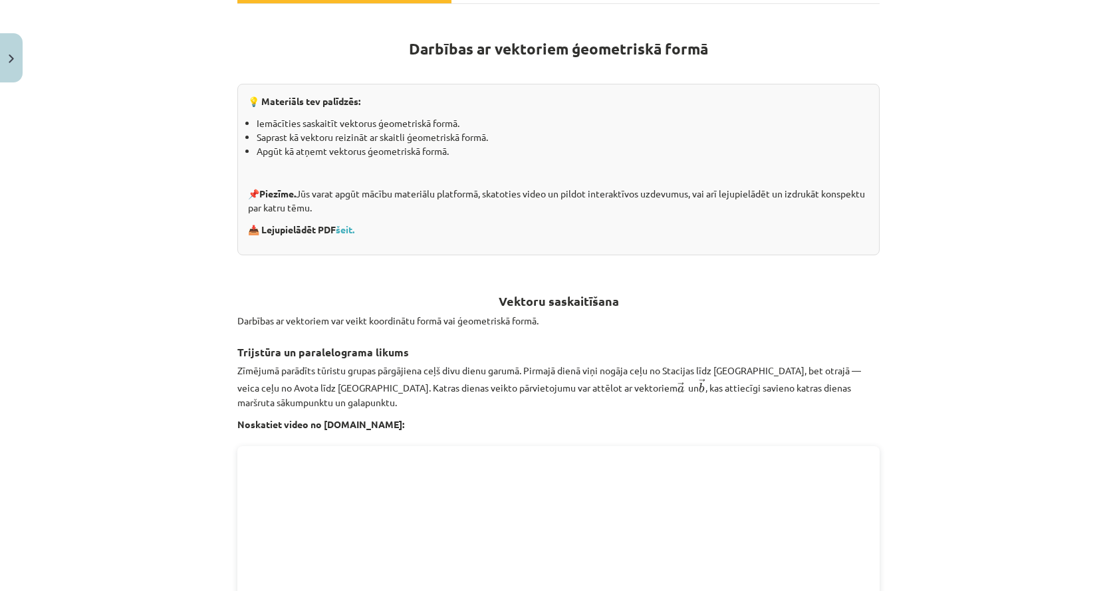
scroll to position [266, 0]
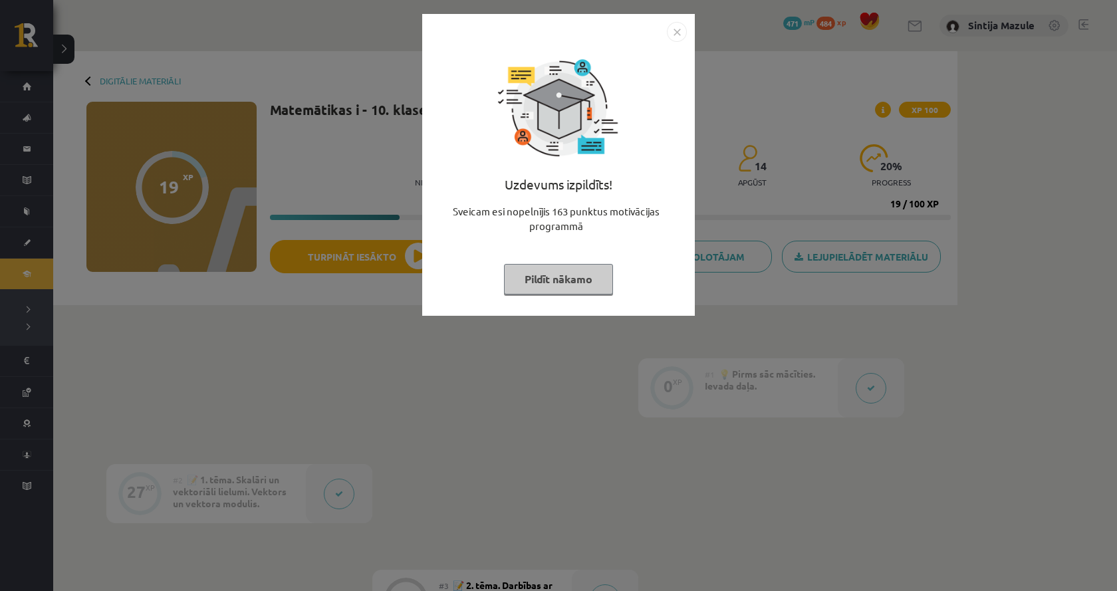
scroll to position [399, 0]
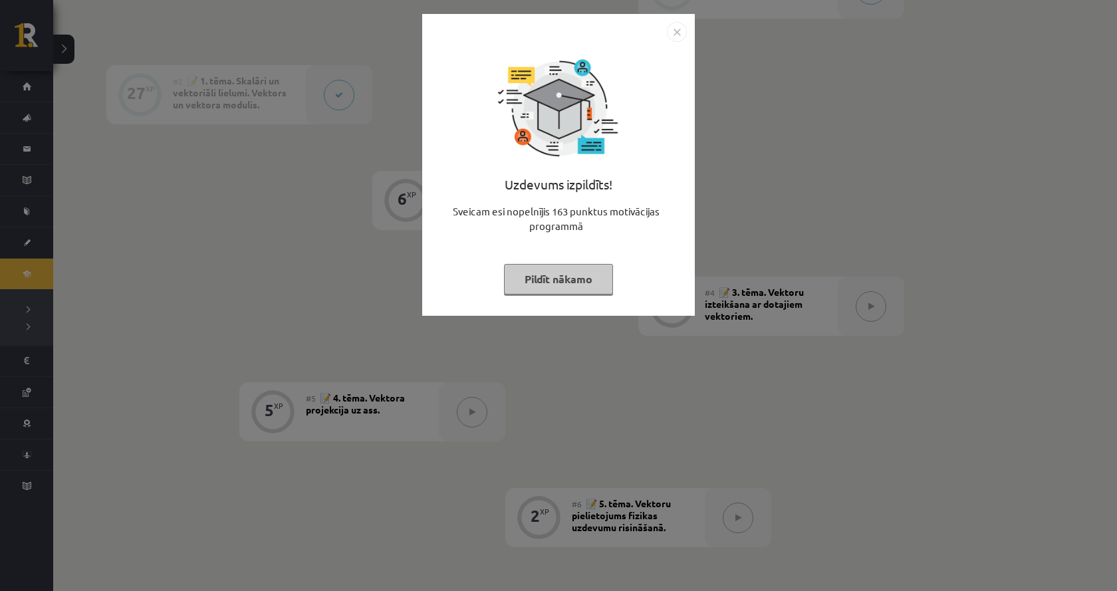
click at [669, 35] on img "Close" at bounding box center [677, 32] width 20 height 20
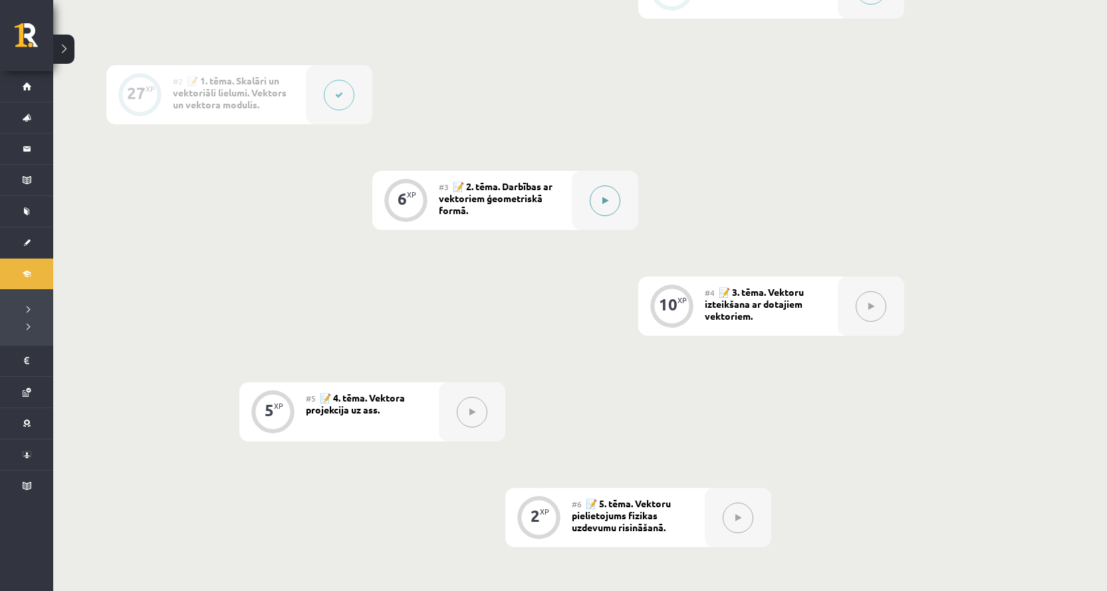
click at [627, 175] on div at bounding box center [605, 200] width 66 height 59
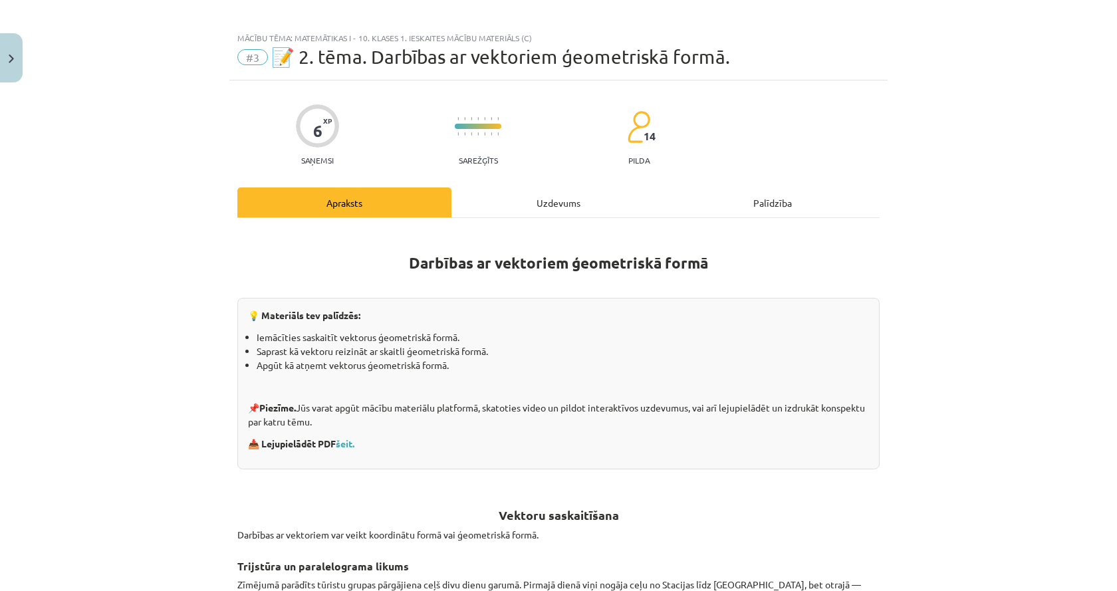
scroll to position [0, 0]
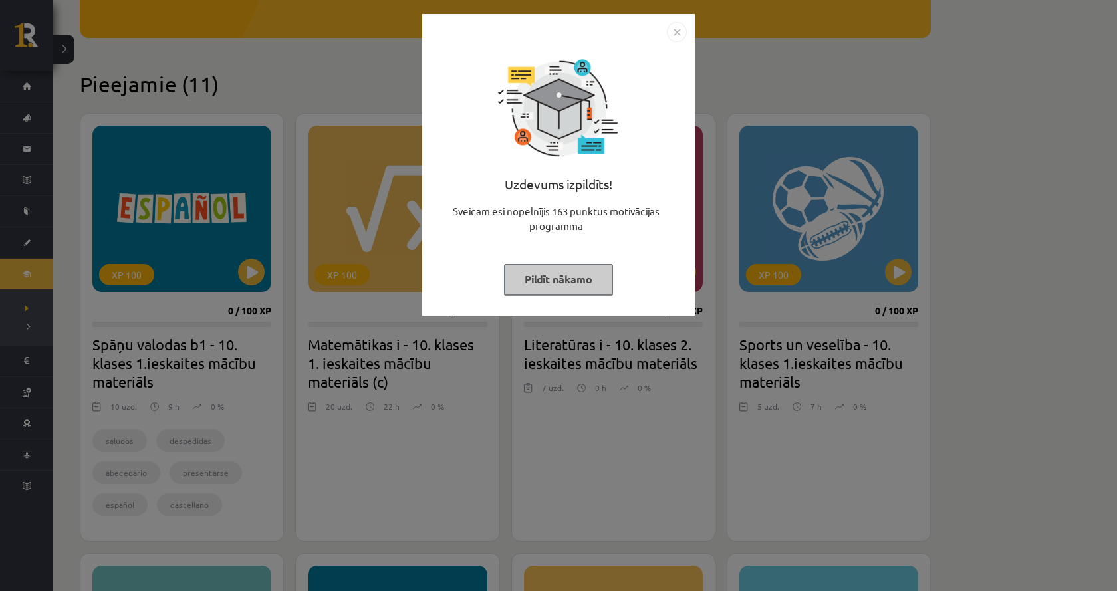
click at [164, 132] on div "Uzdevums izpildīts! Sveicam esi nopelnījis 163 punktus motivācijas programmā Pi…" at bounding box center [558, 295] width 1117 height 591
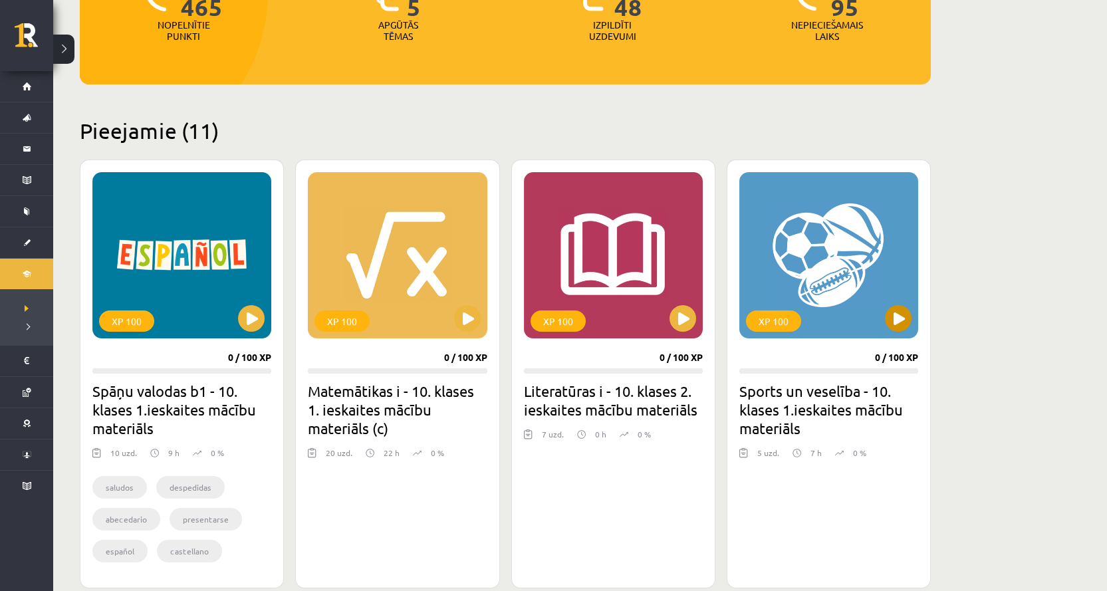
scroll to position [286, 0]
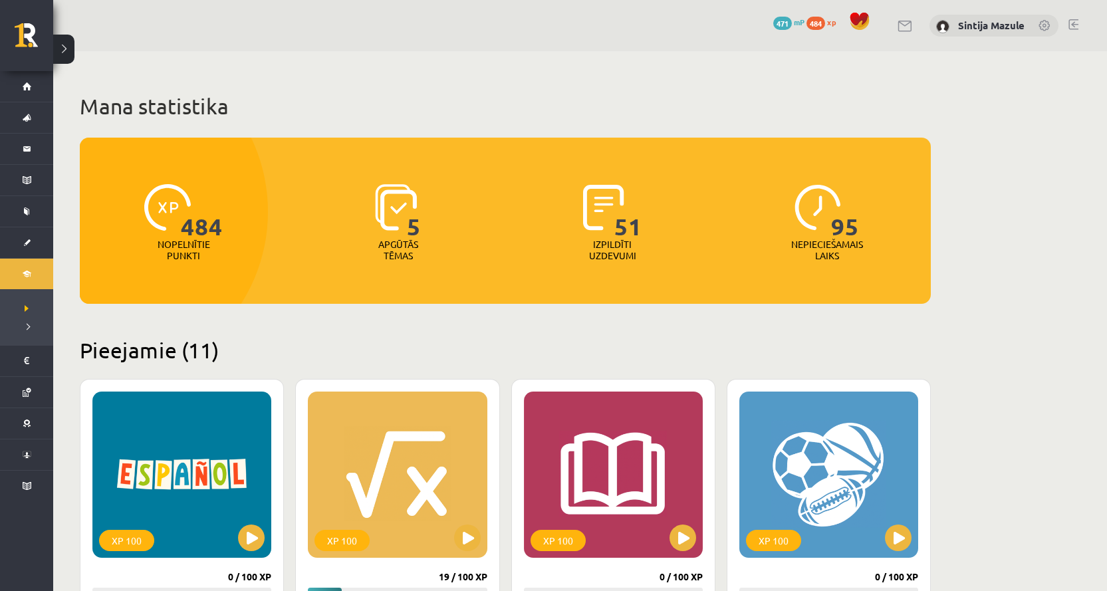
scroll to position [286, 0]
